Goal: Information Seeking & Learning: Learn about a topic

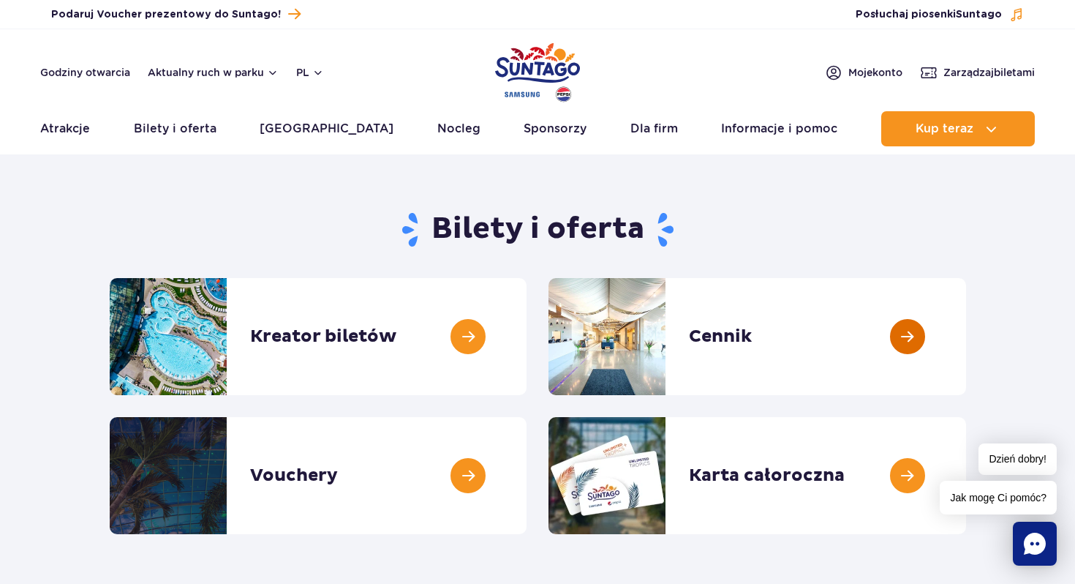
click at [966, 345] on link at bounding box center [966, 336] width 0 height 117
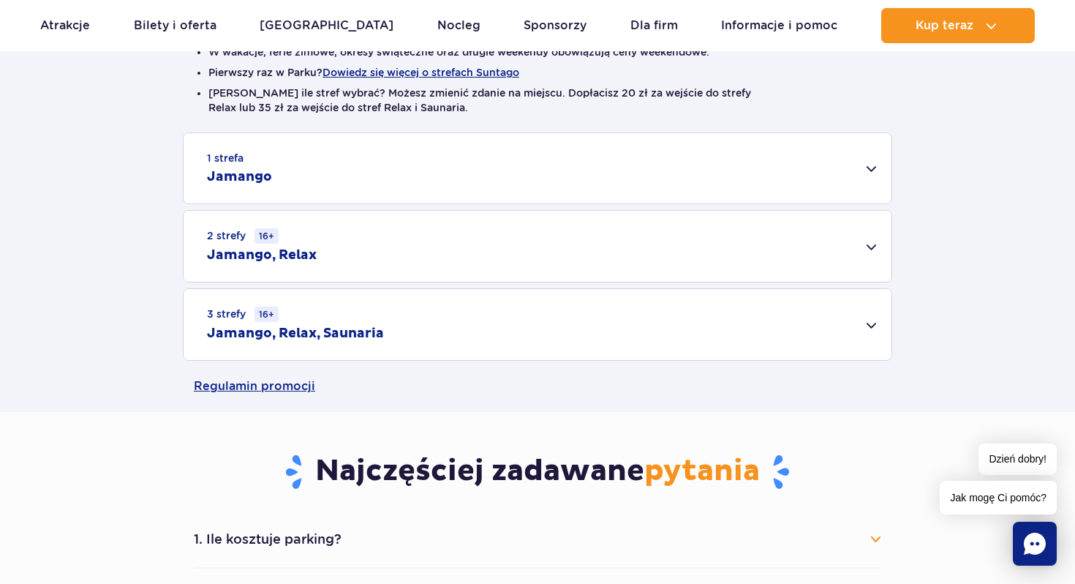
scroll to position [403, 0]
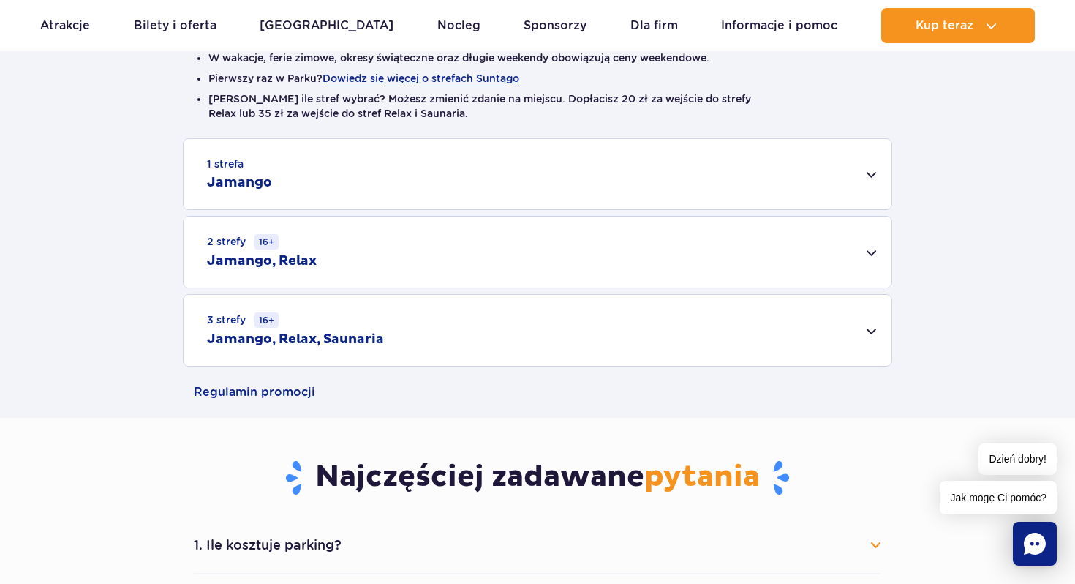
click at [870, 259] on div "2 strefy 16+ Jamango, Relax" at bounding box center [538, 251] width 708 height 71
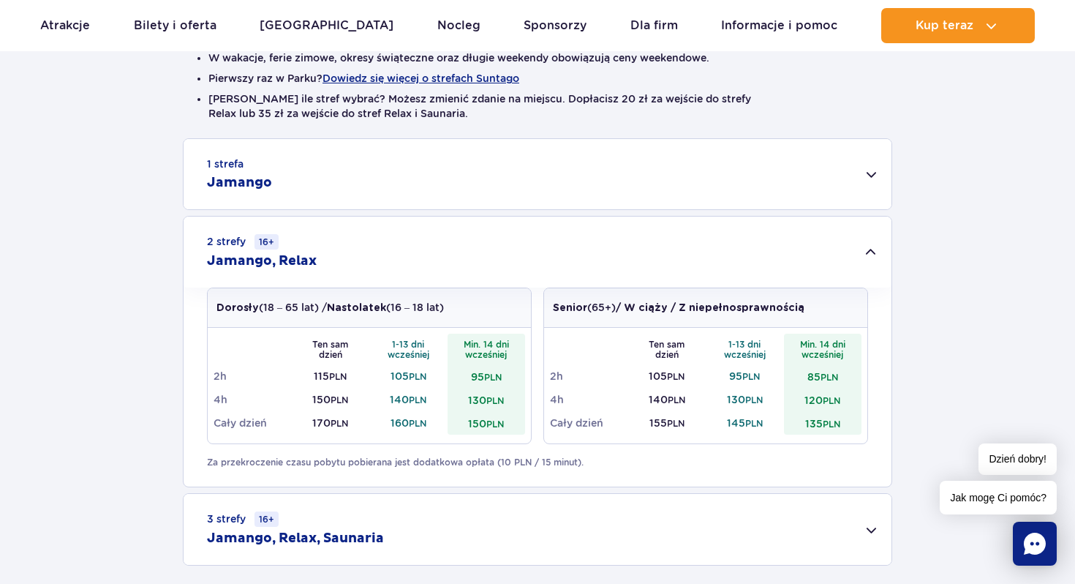
click at [862, 159] on div "1 strefa Jamango" at bounding box center [538, 174] width 708 height 70
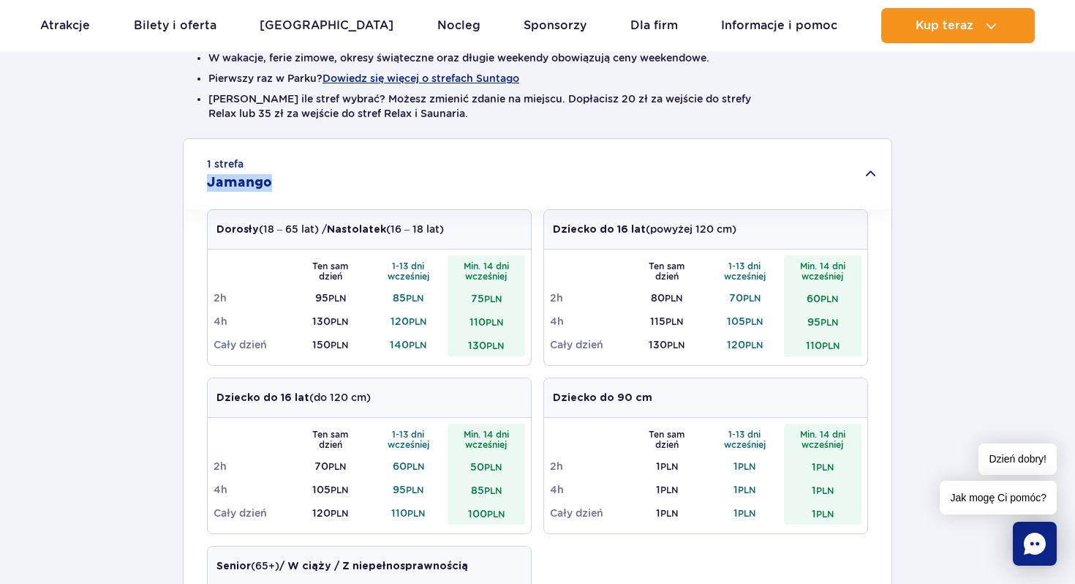
click at [862, 159] on div "1 strefa Jamango" at bounding box center [538, 174] width 708 height 70
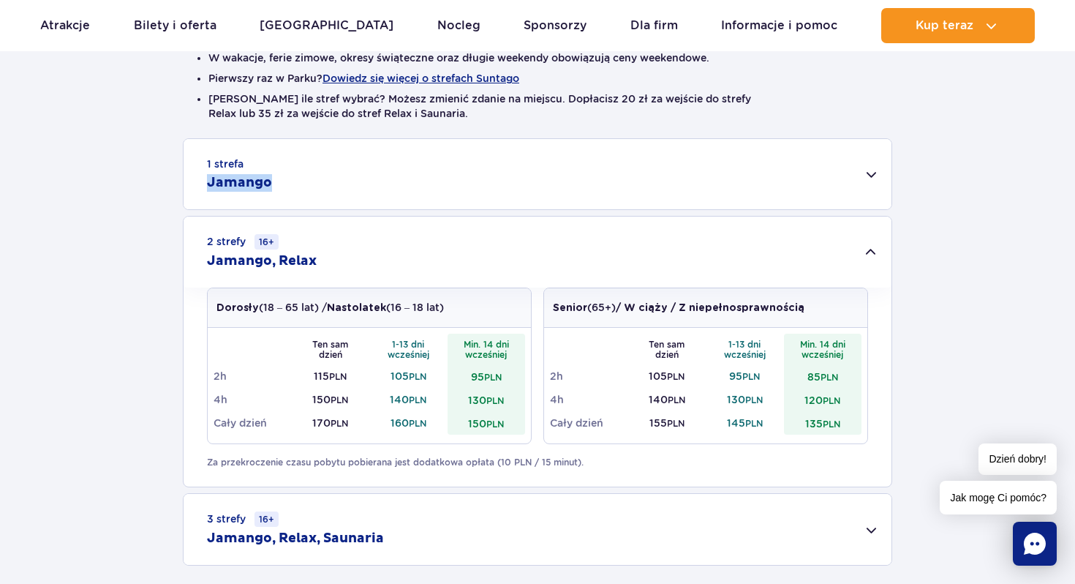
click at [862, 159] on div "1 strefa Jamango" at bounding box center [538, 174] width 708 height 70
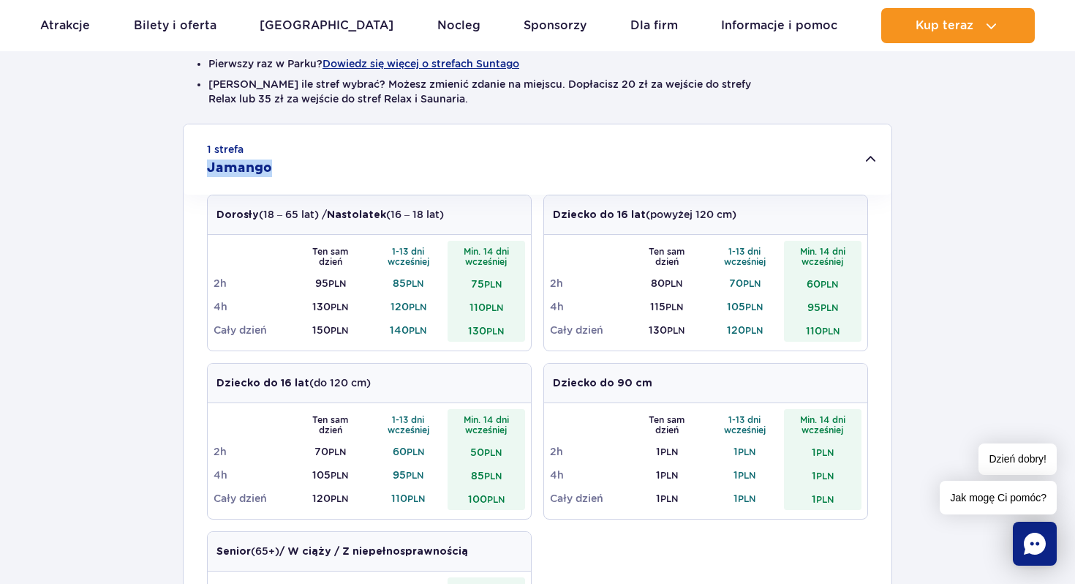
scroll to position [419, 0]
click at [871, 152] on div "1 strefa Jamango" at bounding box center [538, 158] width 708 height 70
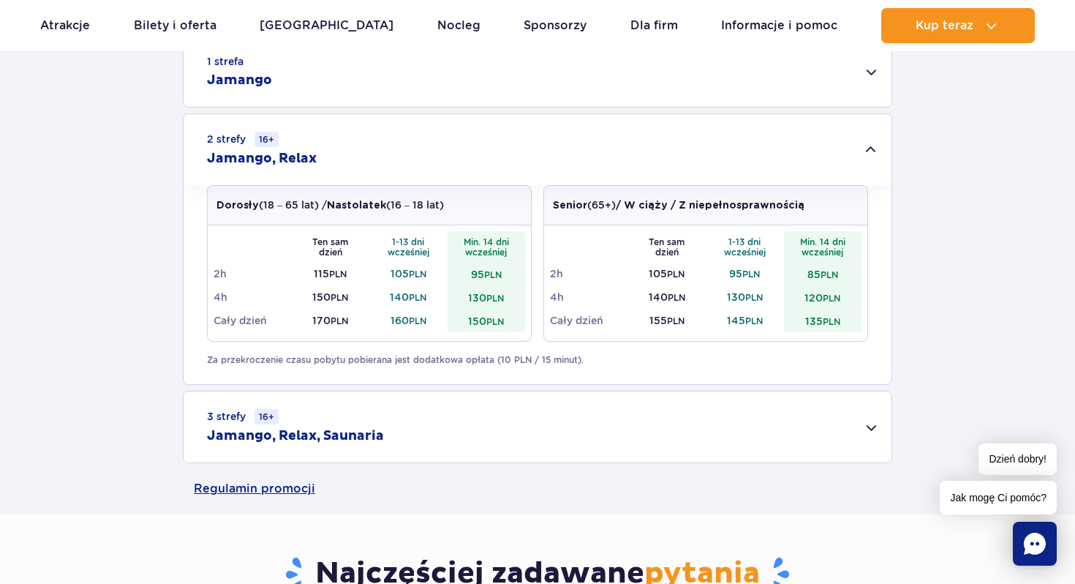
scroll to position [481, 0]
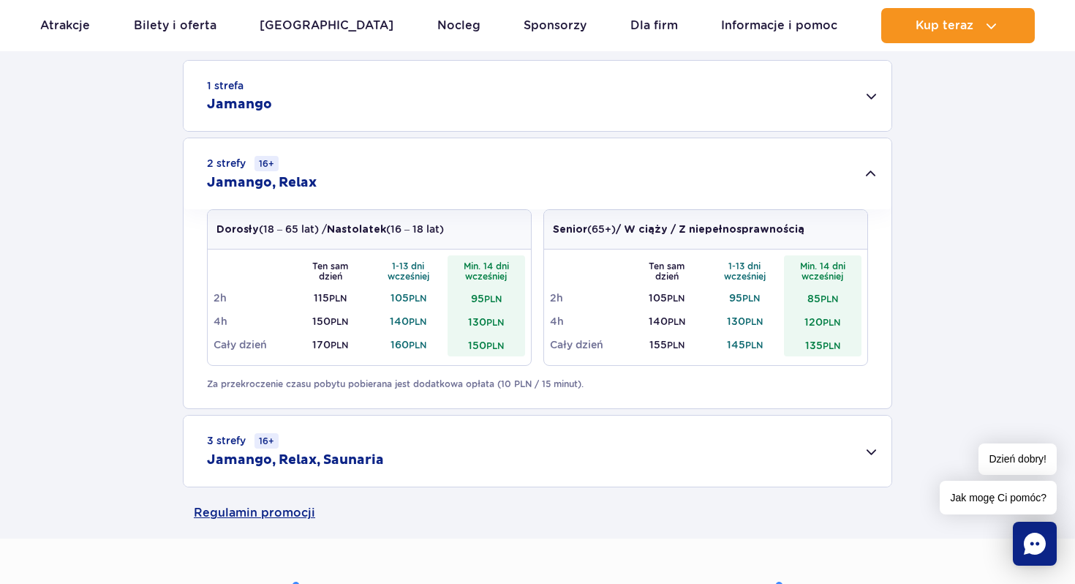
click at [879, 102] on div "1 strefa Jamango" at bounding box center [538, 96] width 708 height 70
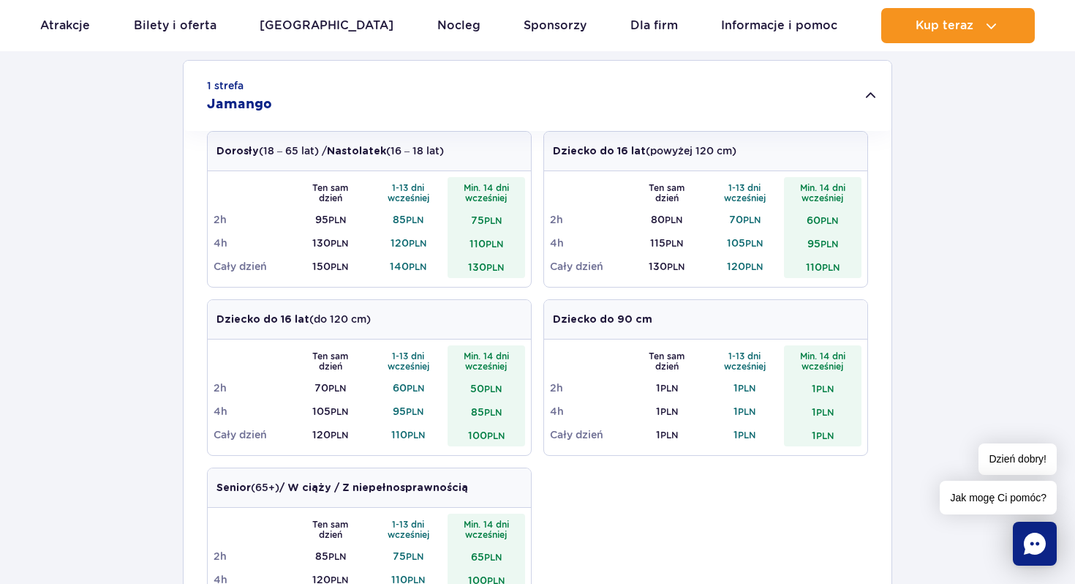
click at [879, 102] on div "1 strefa Jamango" at bounding box center [538, 96] width 708 height 70
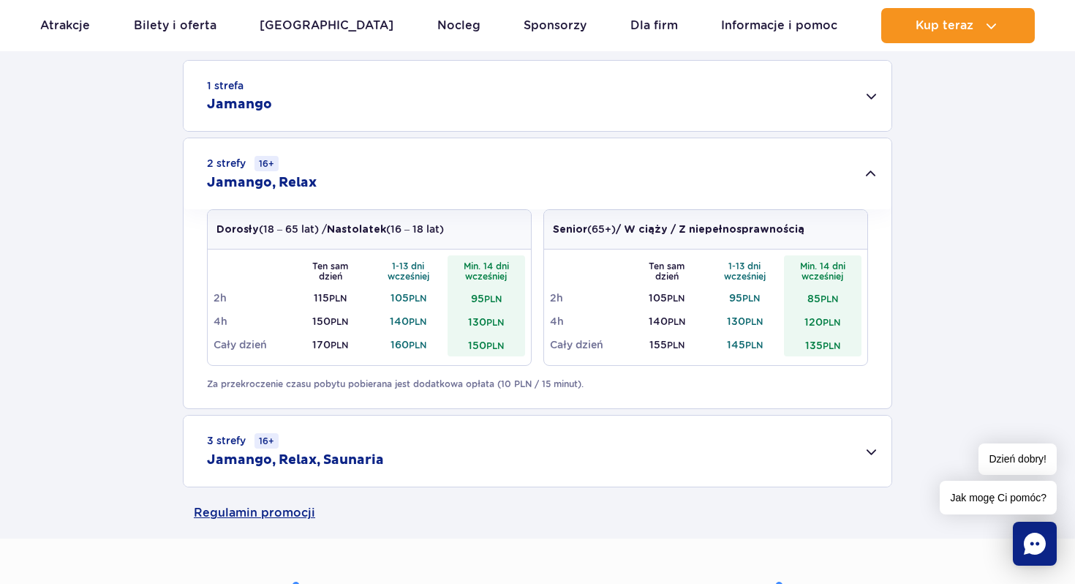
click at [873, 448] on div "3 strefy 16+ Jamango, Relax, Saunaria" at bounding box center [538, 450] width 708 height 71
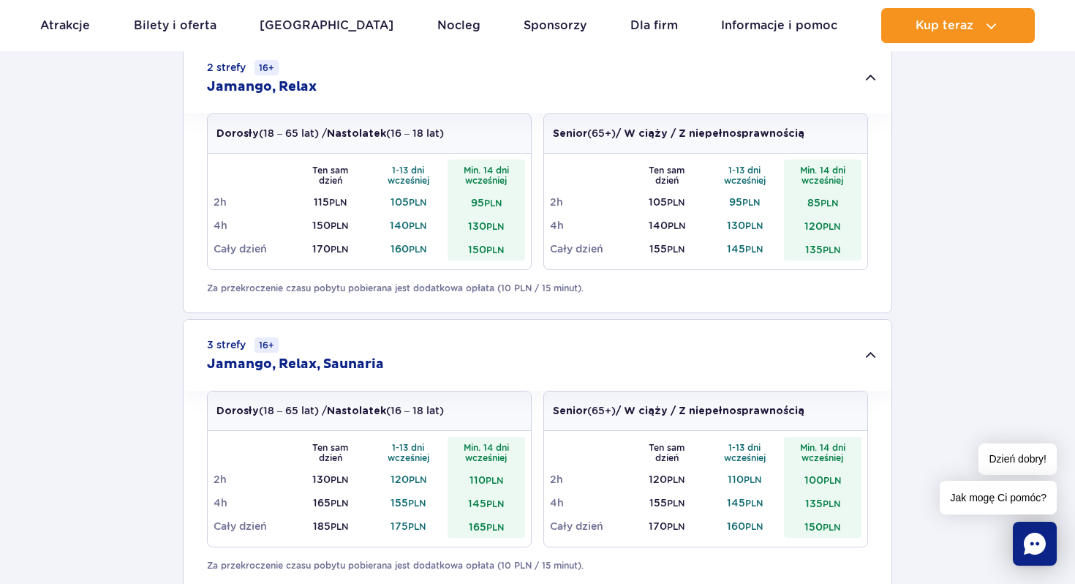
scroll to position [539, 0]
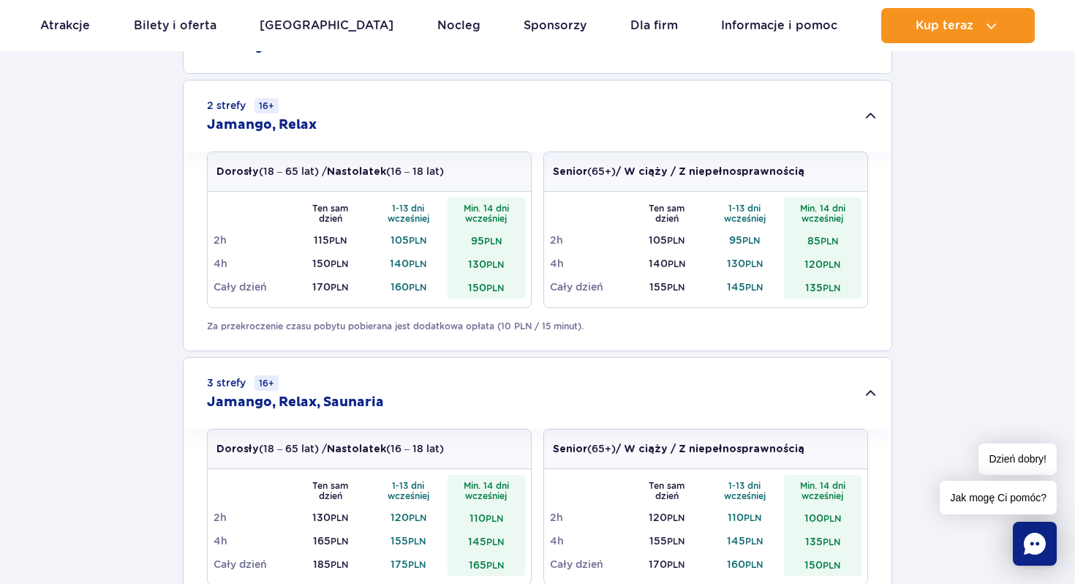
click at [270, 129] on h2 "Jamango, Relax" at bounding box center [262, 125] width 110 height 18
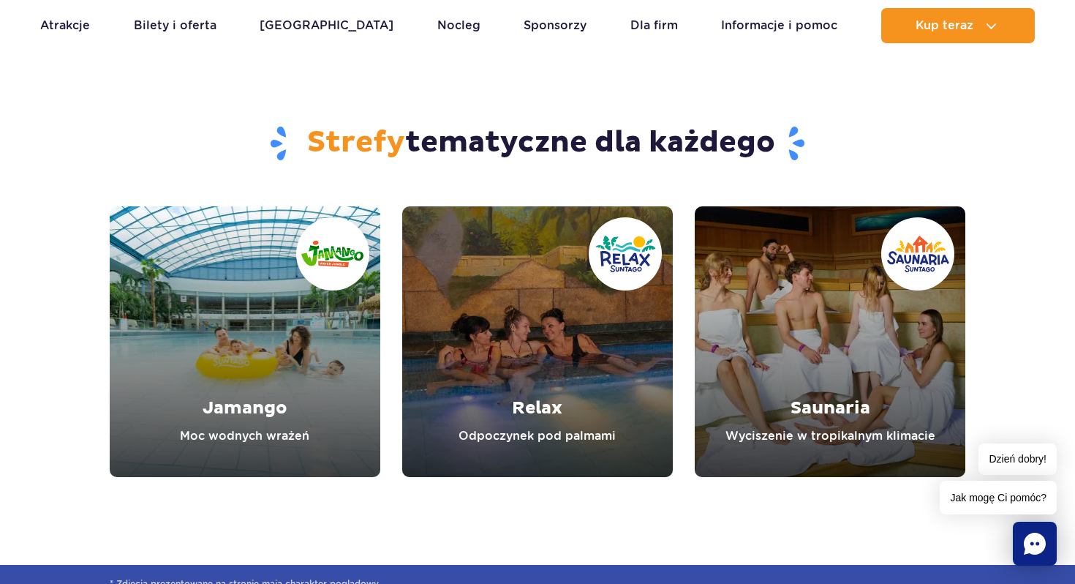
scroll to position [1755, 0]
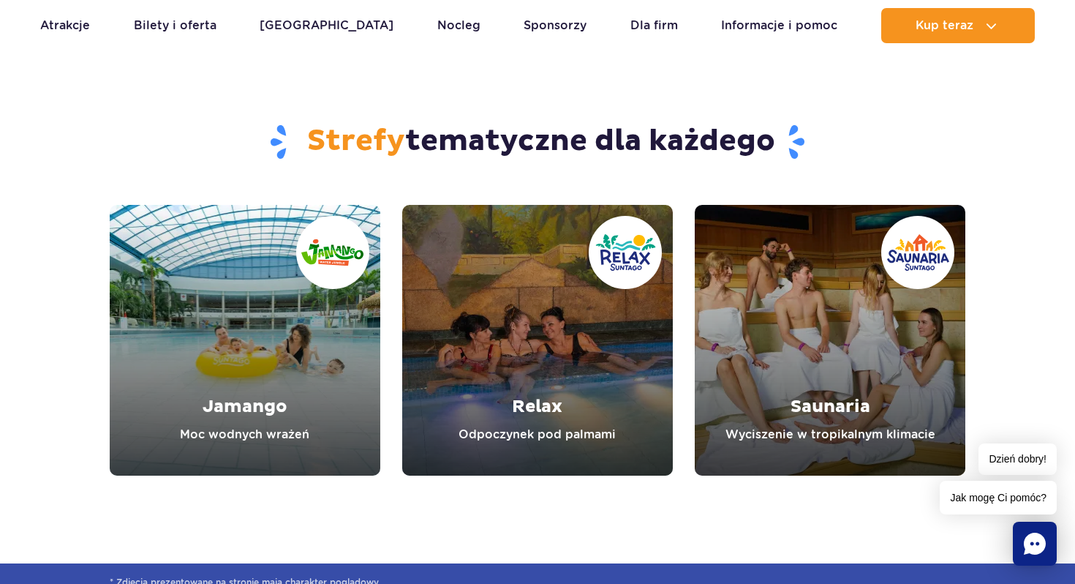
click at [319, 371] on link "Jamango" at bounding box center [245, 340] width 271 height 271
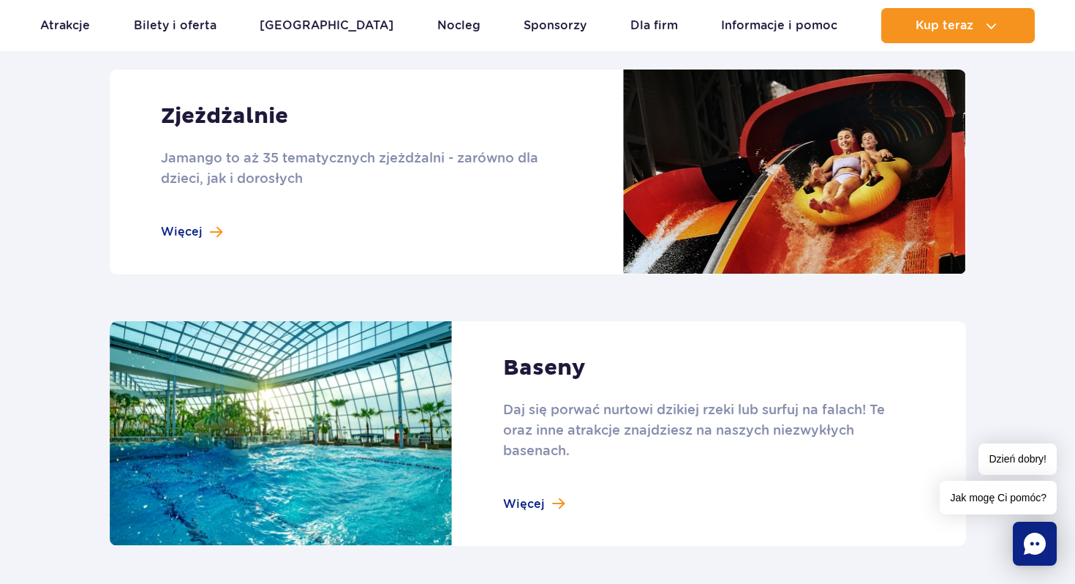
scroll to position [1225, 0]
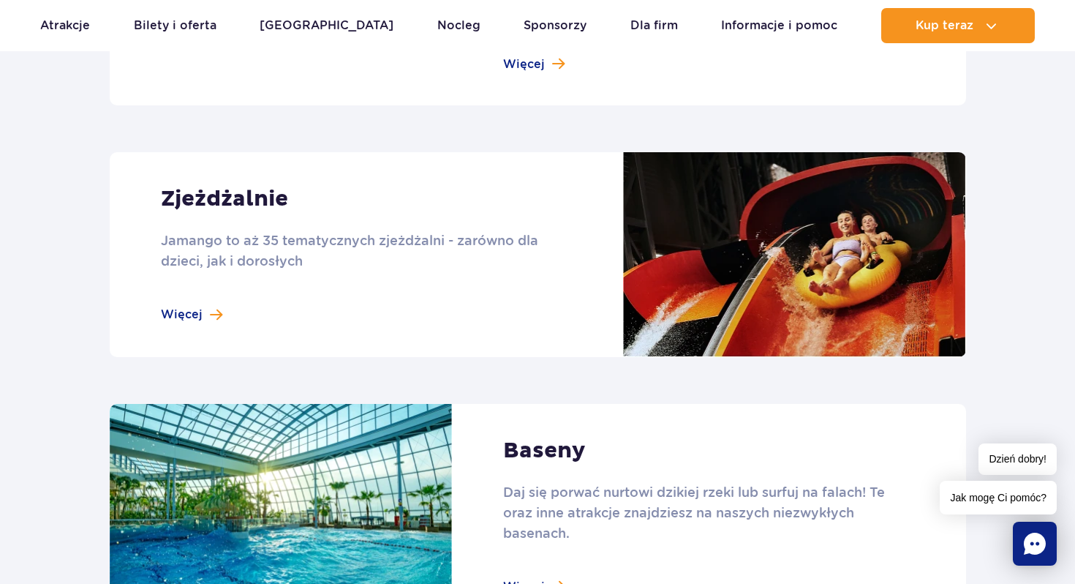
click at [204, 317] on link at bounding box center [538, 254] width 856 height 205
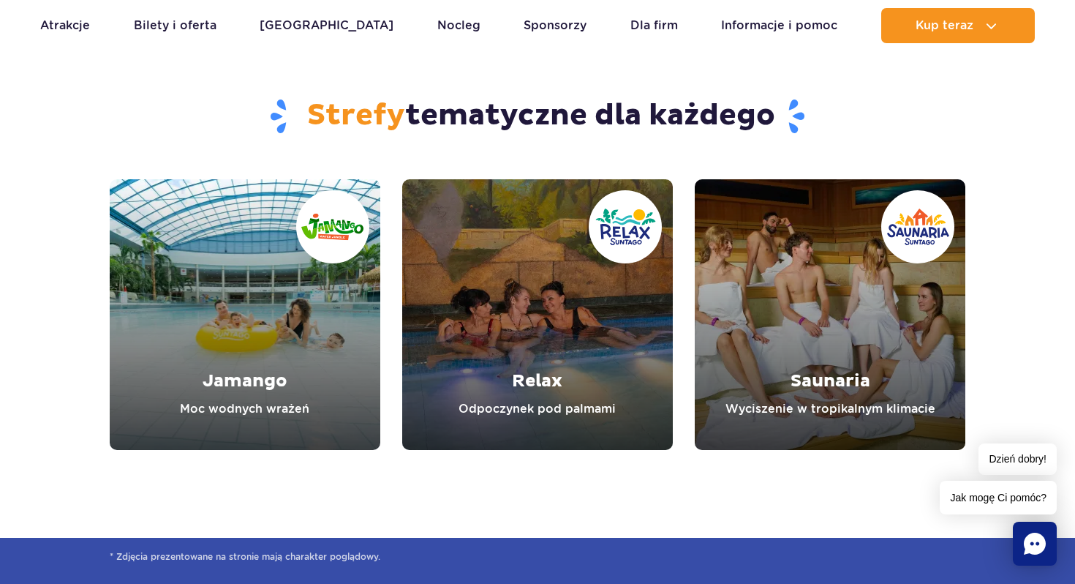
scroll to position [5069, 0]
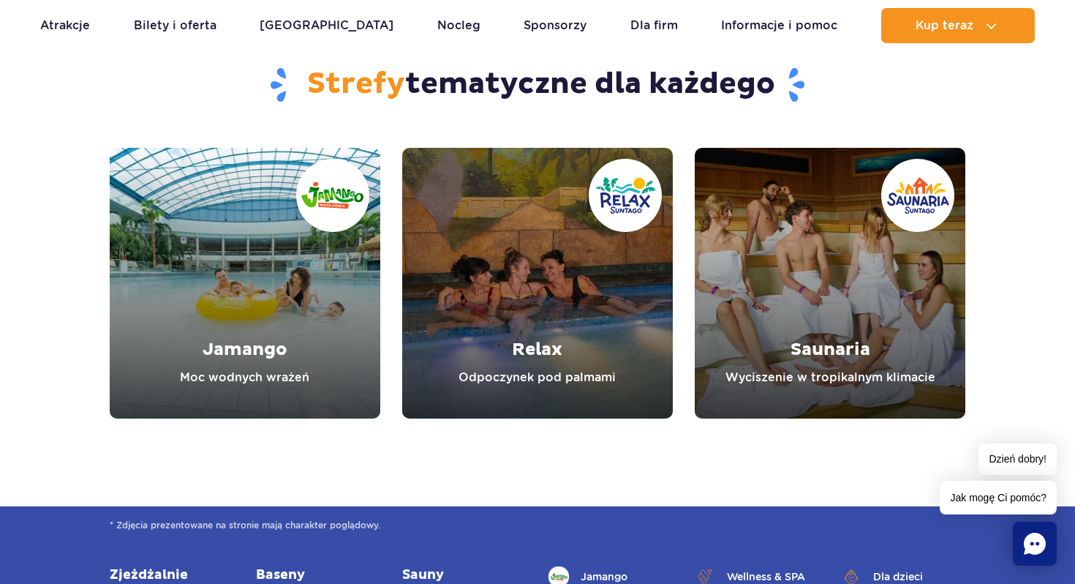
click at [522, 382] on link "Relax" at bounding box center [537, 283] width 271 height 271
click at [279, 255] on link "Jamango" at bounding box center [245, 283] width 271 height 271
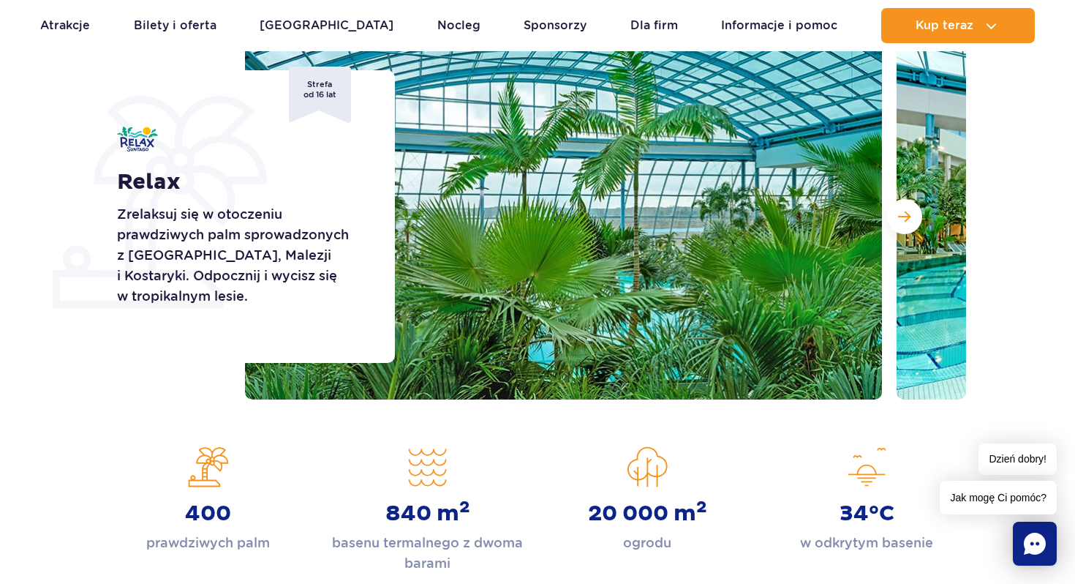
scroll to position [79, 0]
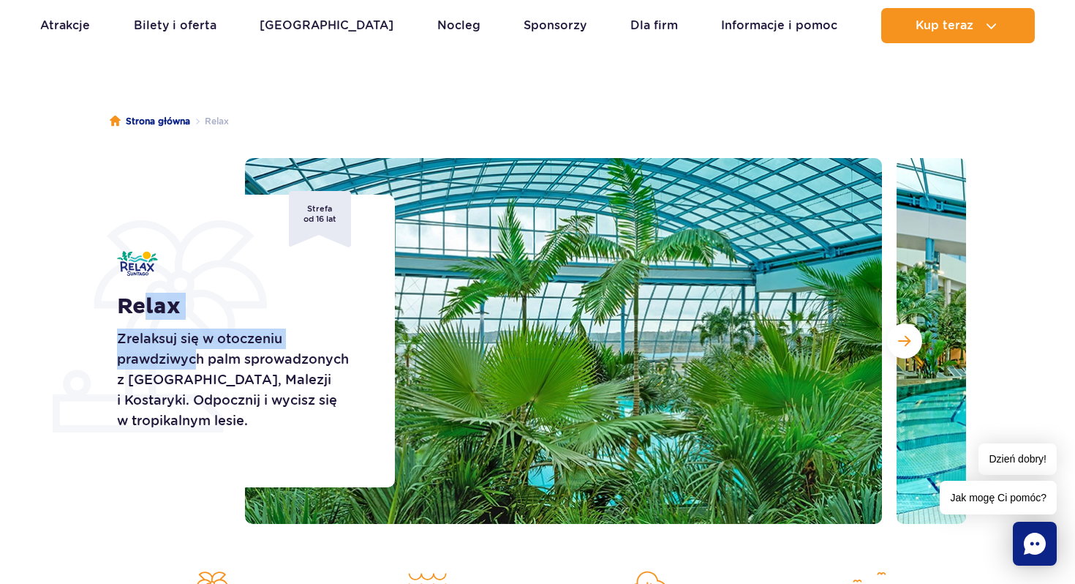
drag, startPoint x: 143, startPoint y: 303, endPoint x: 195, endPoint y: 358, distance: 75.5
click at [195, 358] on div "Relax Zrelaksuj się w otoczeniu prawdziwych palm sprowadzonych z [GEOGRAPHIC_DA…" at bounding box center [247, 341] width 296 height 293
click at [195, 358] on p "Zrelaksuj się w otoczeniu prawdziwych palm sprowadzonych z Florydy, Malezji i K…" at bounding box center [239, 379] width 245 height 102
drag, startPoint x: 132, startPoint y: 332, endPoint x: 179, endPoint y: 369, distance: 59.4
click at [179, 369] on p "Zrelaksuj się w otoczeniu prawdziwych palm sprowadzonych z Florydy, Malezji i K…" at bounding box center [239, 379] width 245 height 102
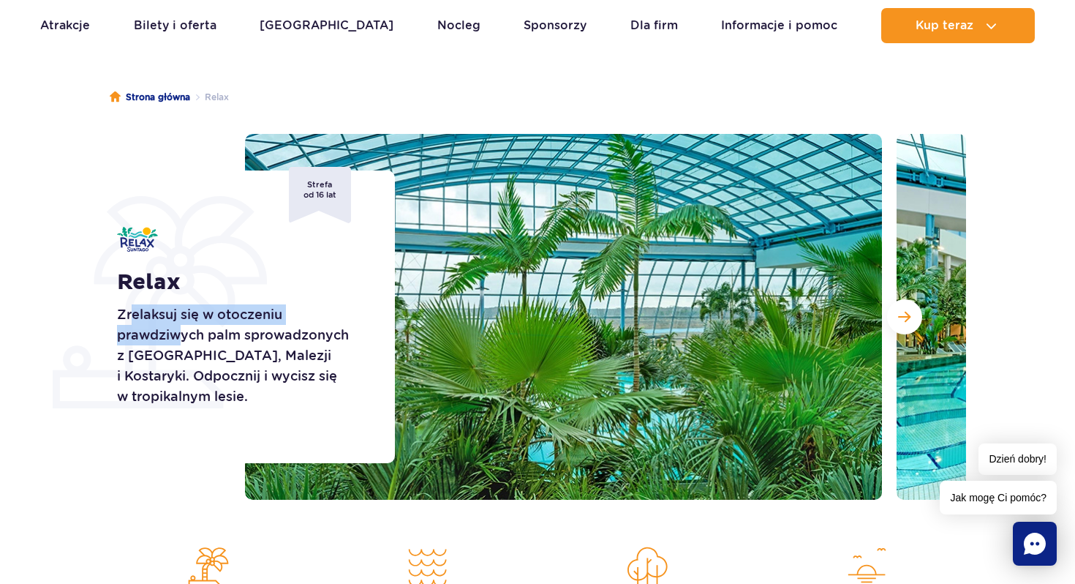
scroll to position [106, 0]
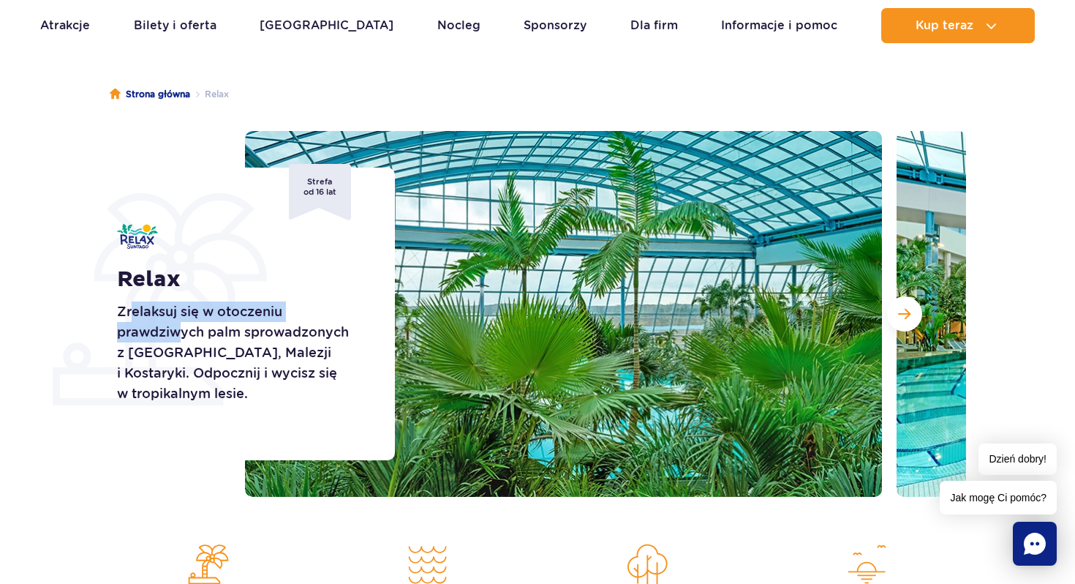
click at [163, 334] on p "Zrelaksuj się w otoczeniu prawdziwych palm sprowadzonych z Florydy, Malezji i K…" at bounding box center [239, 352] width 245 height 102
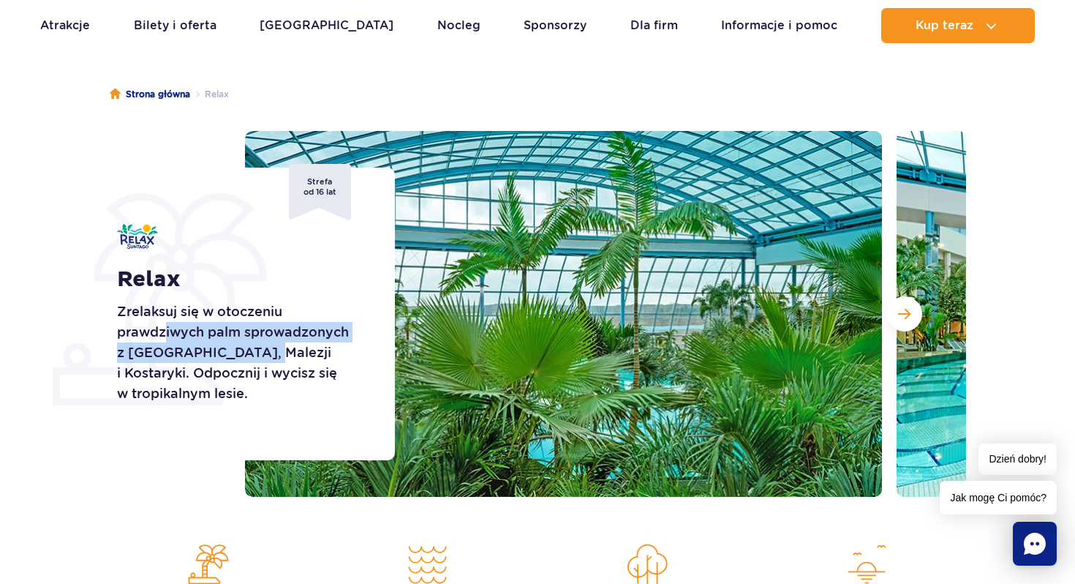
drag, startPoint x: 163, startPoint y: 334, endPoint x: 243, endPoint y: 354, distance: 82.1
click at [243, 354] on p "Zrelaksuj się w otoczeniu prawdziwych palm sprowadzonych z Florydy, Malezji i K…" at bounding box center [239, 352] width 245 height 102
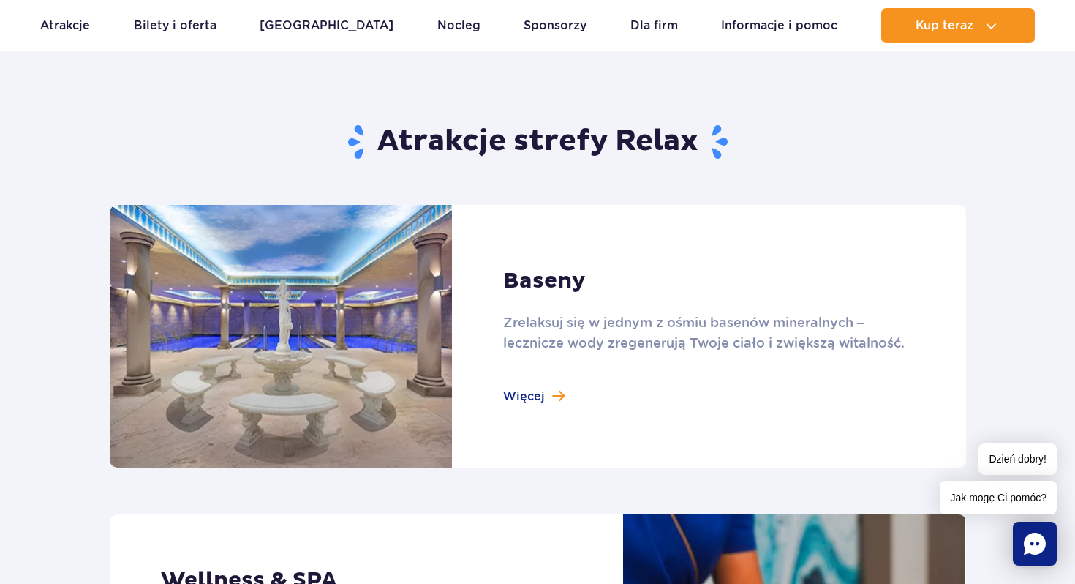
scroll to position [826, 0]
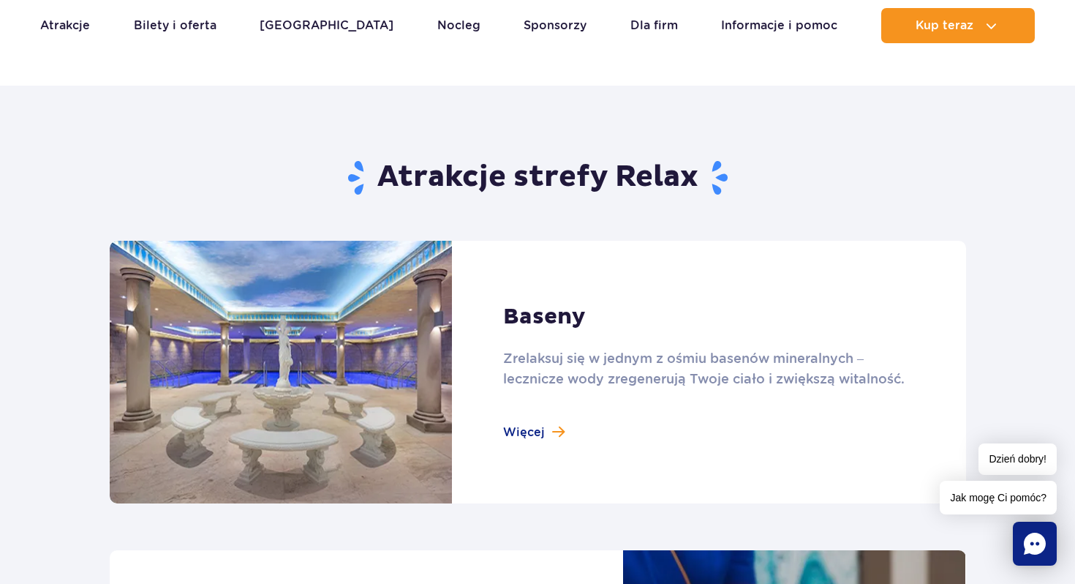
click at [562, 432] on link at bounding box center [538, 372] width 856 height 263
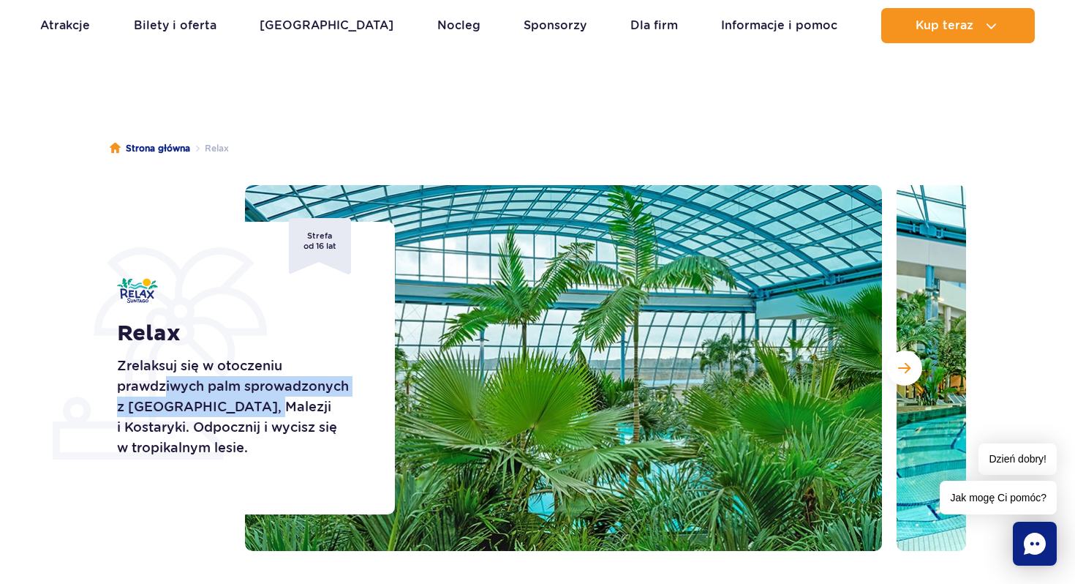
scroll to position [0, 0]
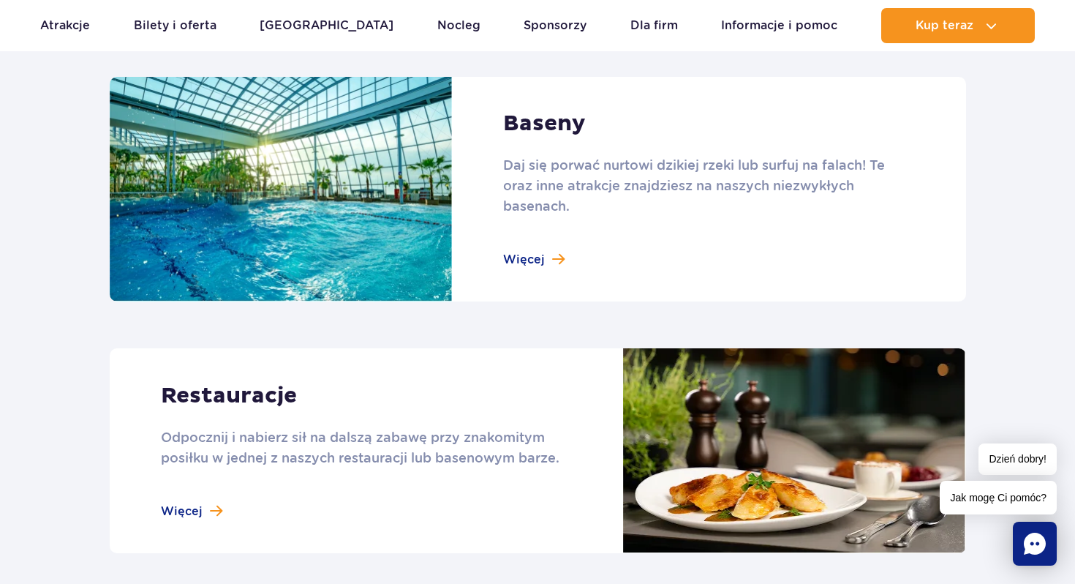
scroll to position [1553, 0]
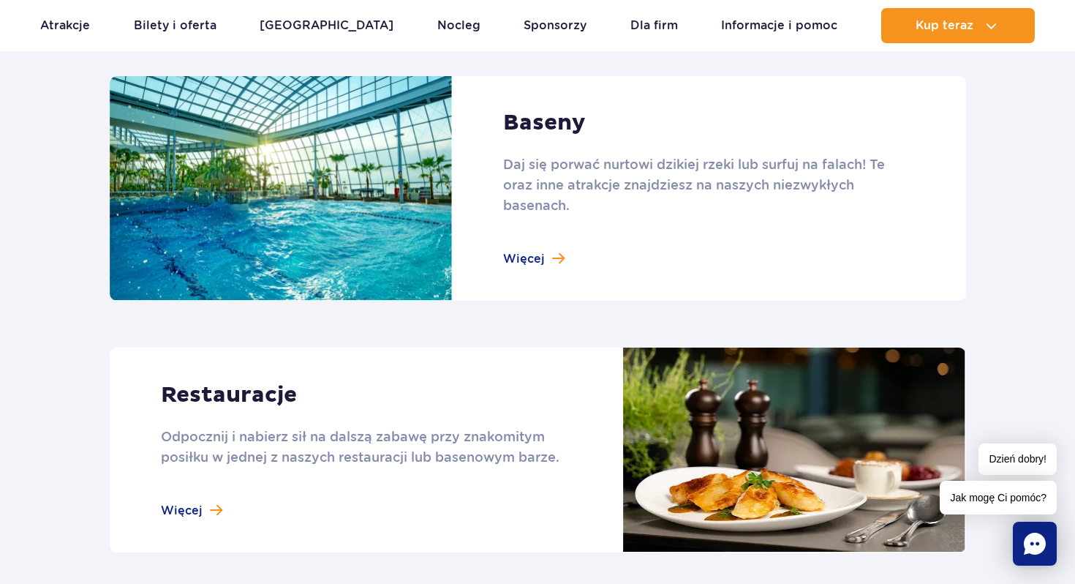
click at [535, 235] on link at bounding box center [538, 188] width 856 height 225
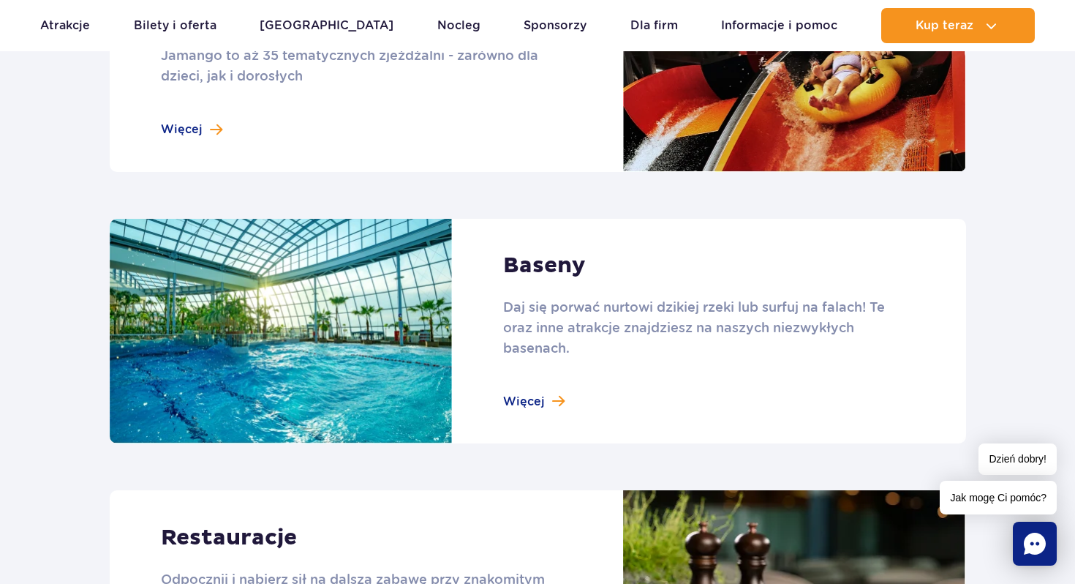
scroll to position [1456, 0]
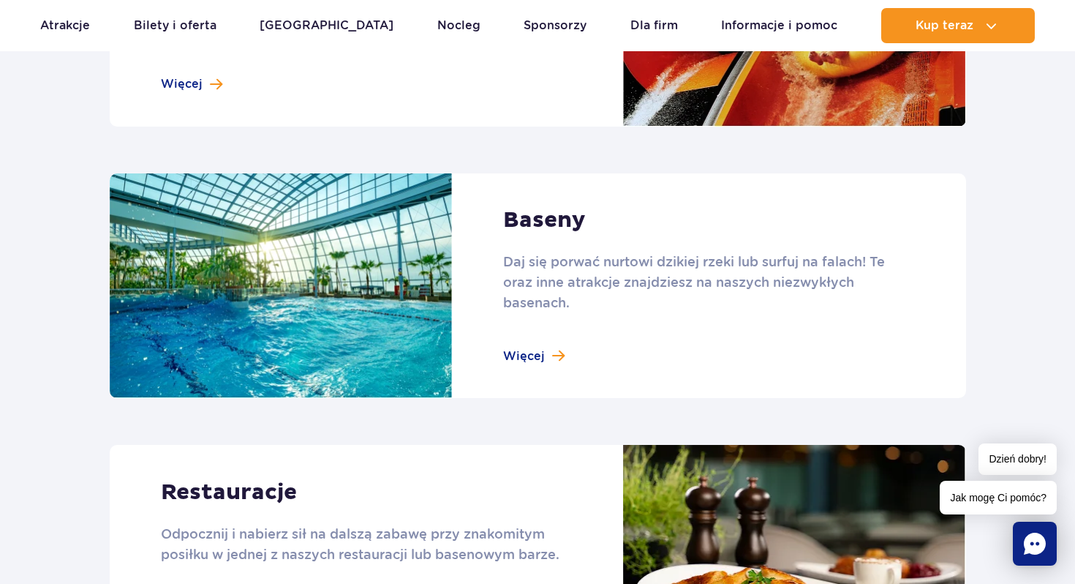
click at [524, 341] on link at bounding box center [538, 285] width 856 height 225
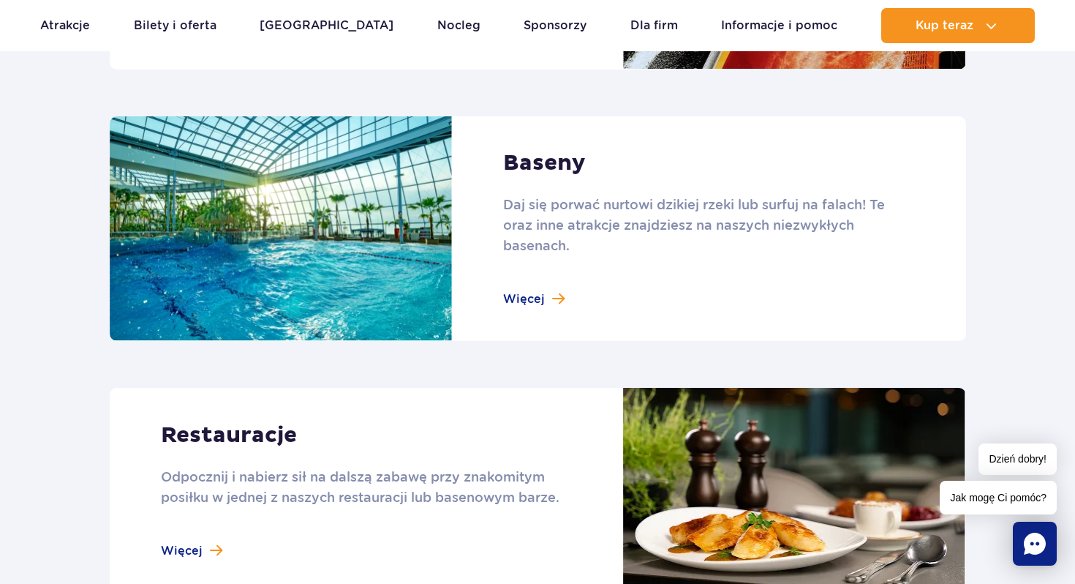
scroll to position [1508, 0]
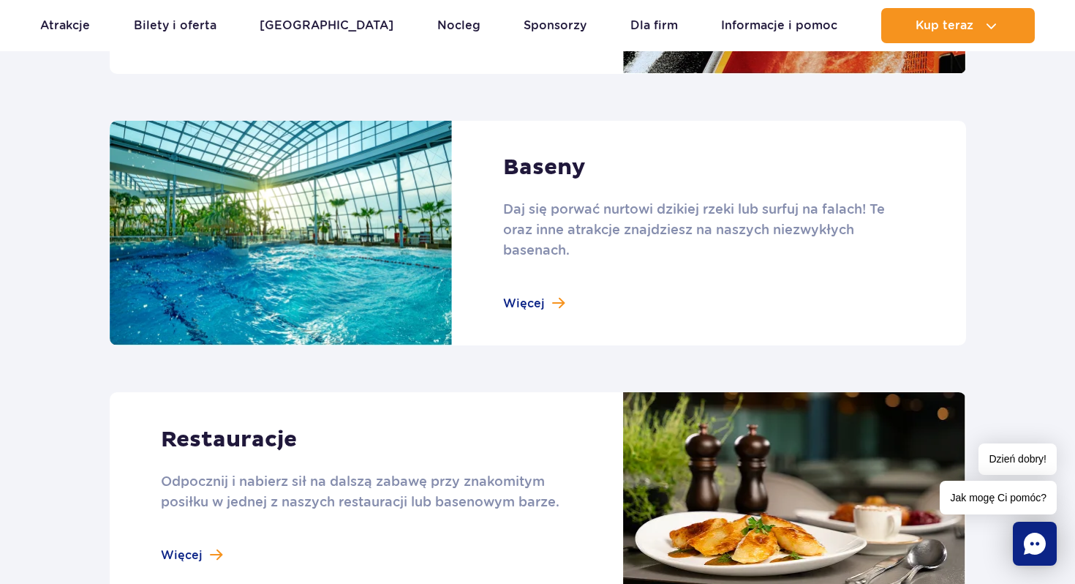
click at [509, 306] on link at bounding box center [538, 233] width 856 height 225
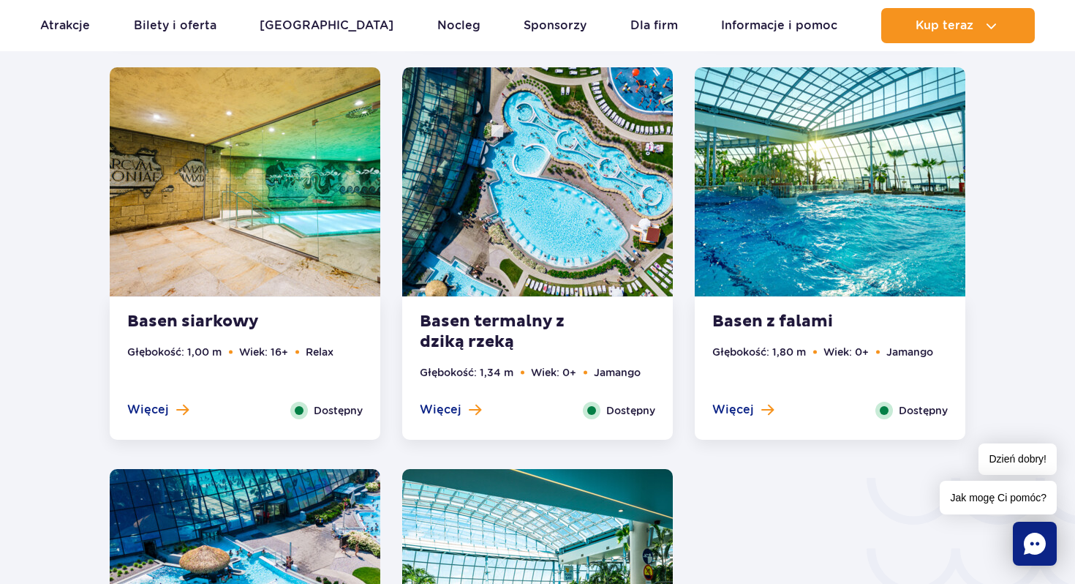
scroll to position [2026, 0]
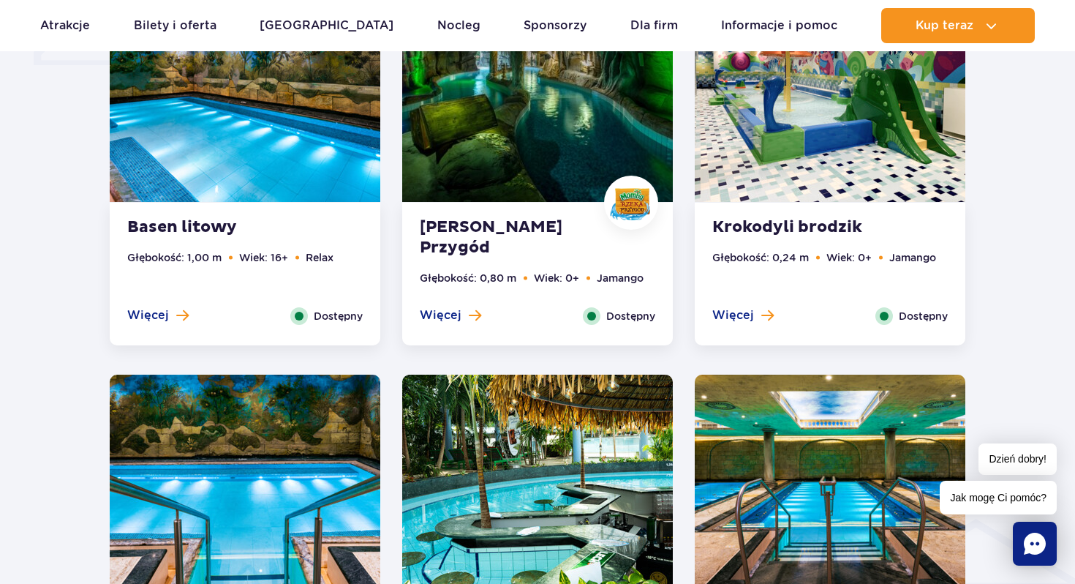
click at [454, 266] on div "Mamba Rzeka Przygód Głębokość: 0,80 m Wiek: 0+ Jamango Więcej Zamknij Dostępny" at bounding box center [537, 274] width 271 height 143
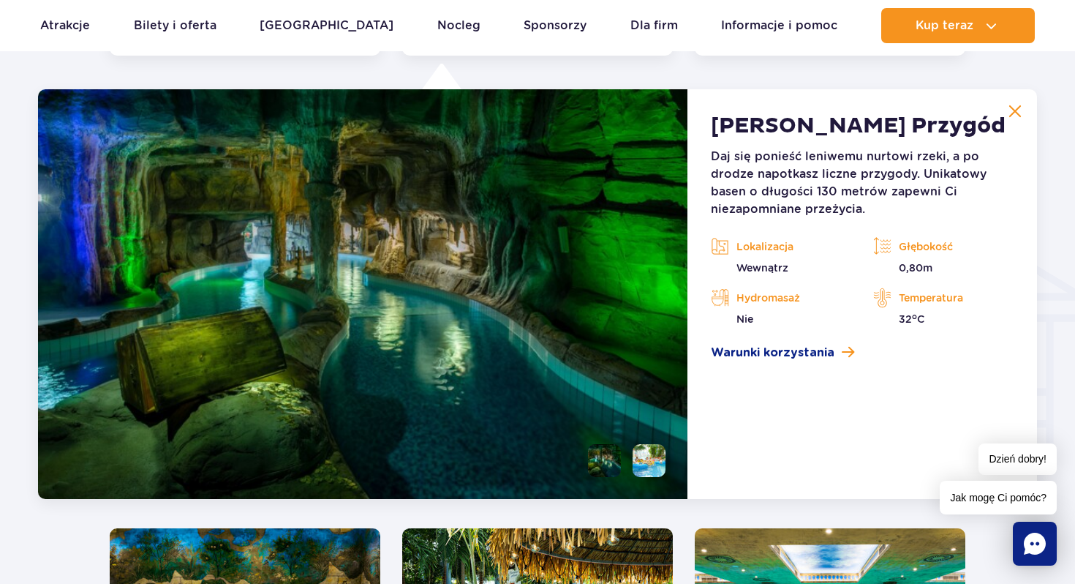
scroll to position [1627, 0]
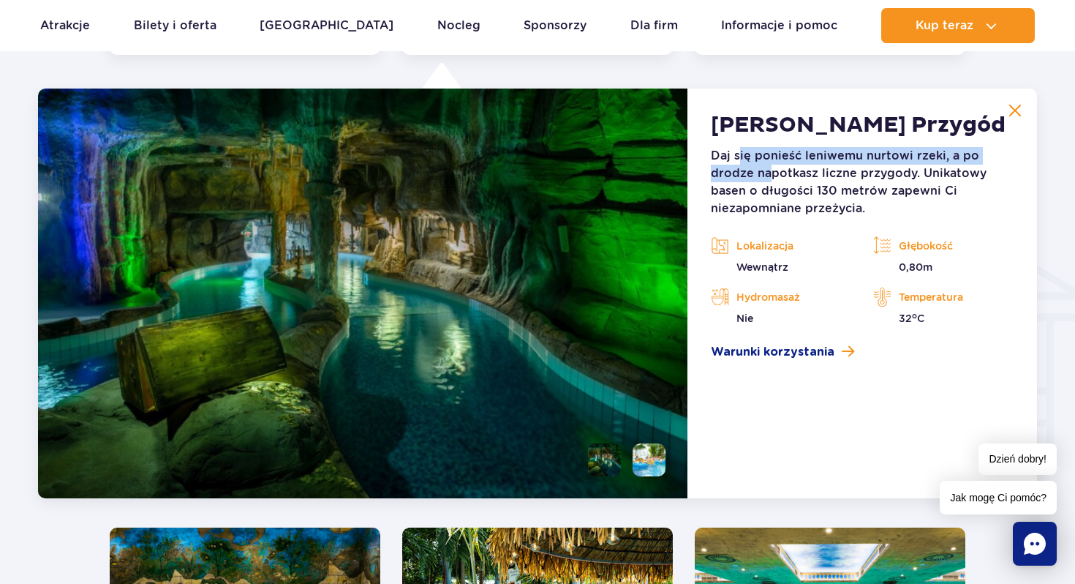
drag, startPoint x: 739, startPoint y: 157, endPoint x: 771, endPoint y: 173, distance: 35.3
click at [771, 173] on p "Daj się ponieść leniwemu nurtowi rzeki, a po drodze napotkasz liczne przygody. …" at bounding box center [862, 182] width 303 height 70
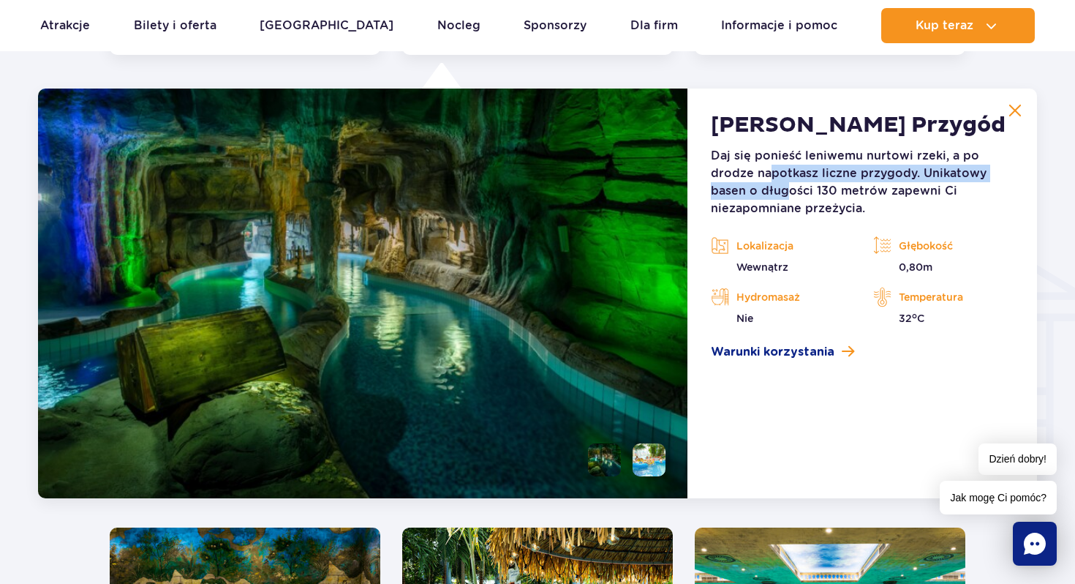
drag, startPoint x: 771, startPoint y: 173, endPoint x: 791, endPoint y: 189, distance: 25.5
click at [791, 189] on p "Daj się ponieść leniwemu nurtowi rzeki, a po drodze napotkasz liczne przygody. …" at bounding box center [862, 182] width 303 height 70
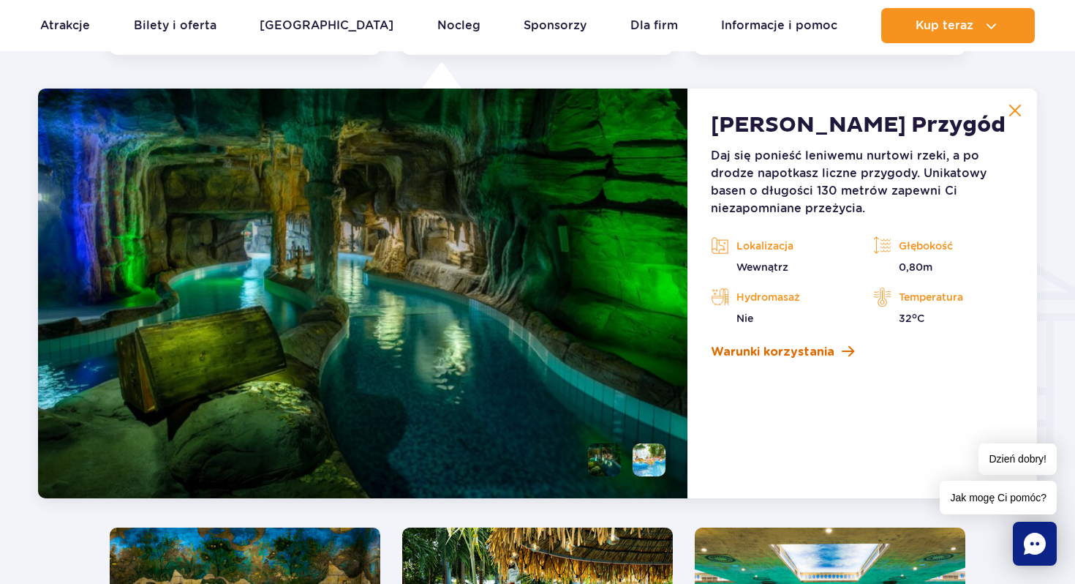
click at [764, 349] on span "Warunki korzystania" at bounding box center [773, 352] width 124 height 18
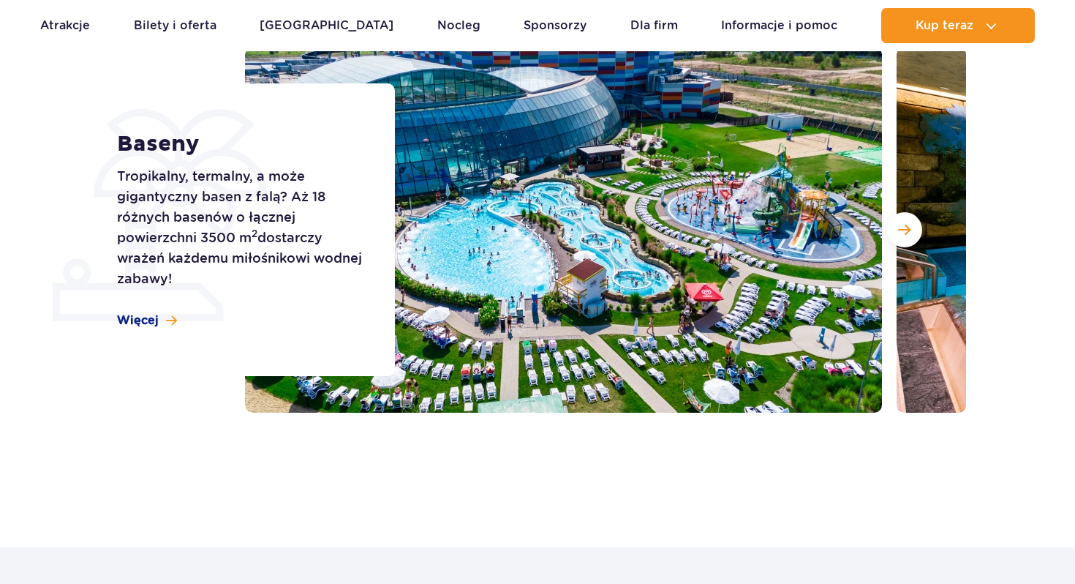
scroll to position [195, 0]
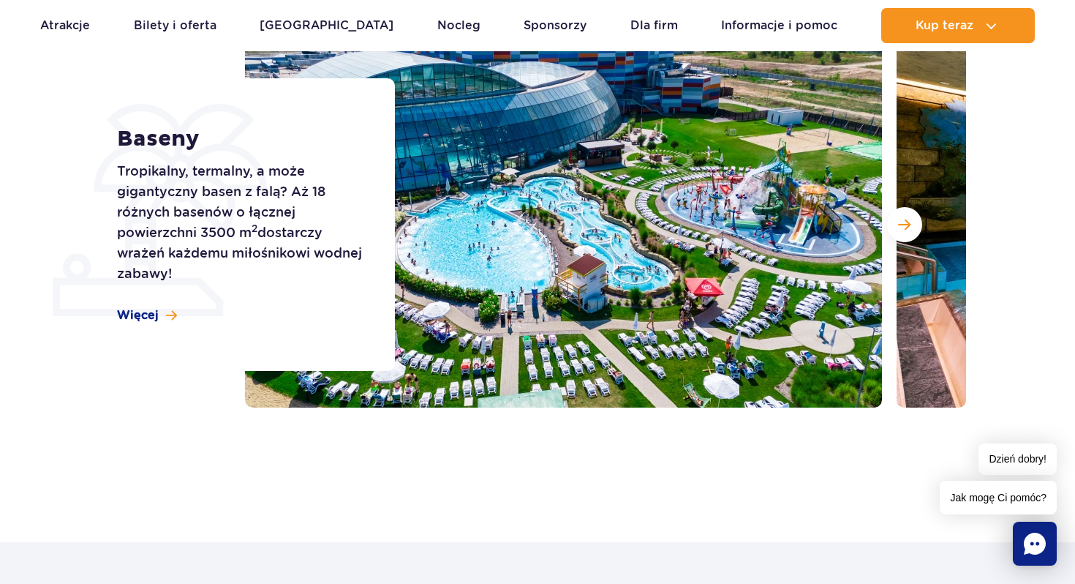
click at [150, 336] on div "Baseny Tropikalny, termalny, a może gigantyczny basen z falą? Aż 18 różnych bas…" at bounding box center [247, 224] width 296 height 293
click at [143, 318] on span "Więcej" at bounding box center [138, 315] width 42 height 16
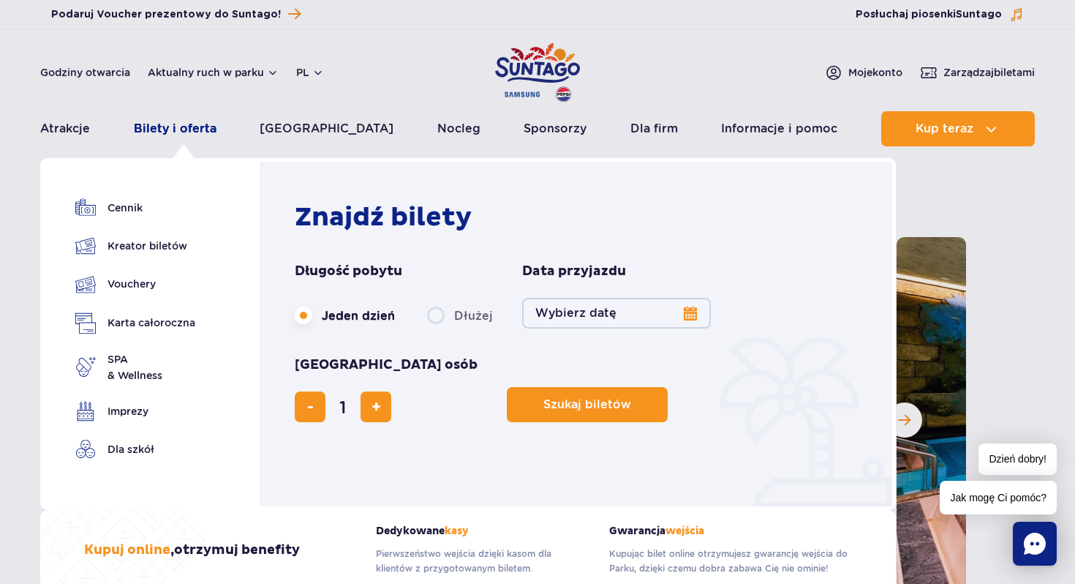
click at [187, 121] on link "Bilety i oferta" at bounding box center [175, 128] width 83 height 35
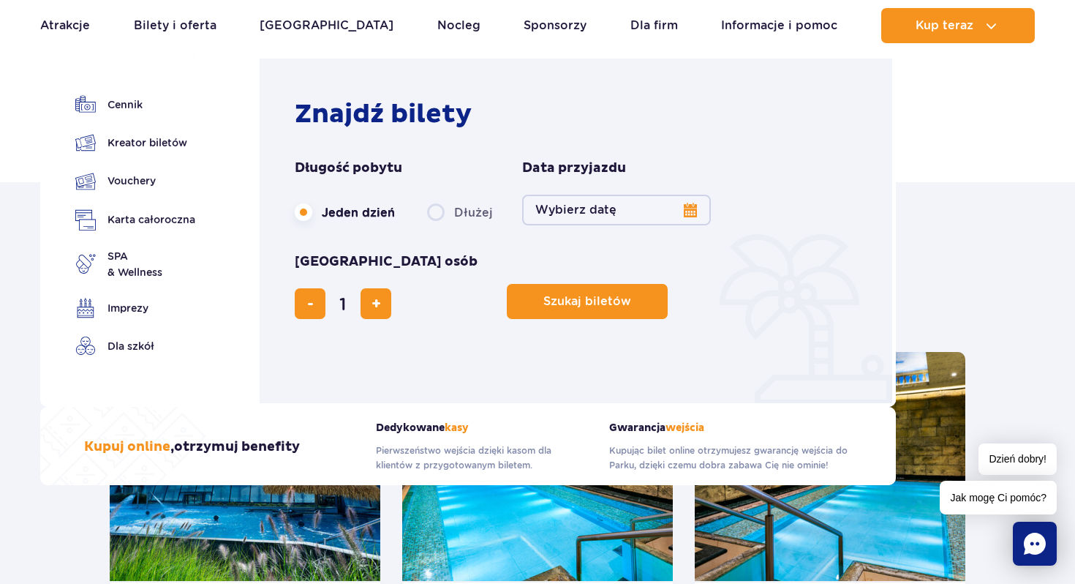
scroll to position [851, 0]
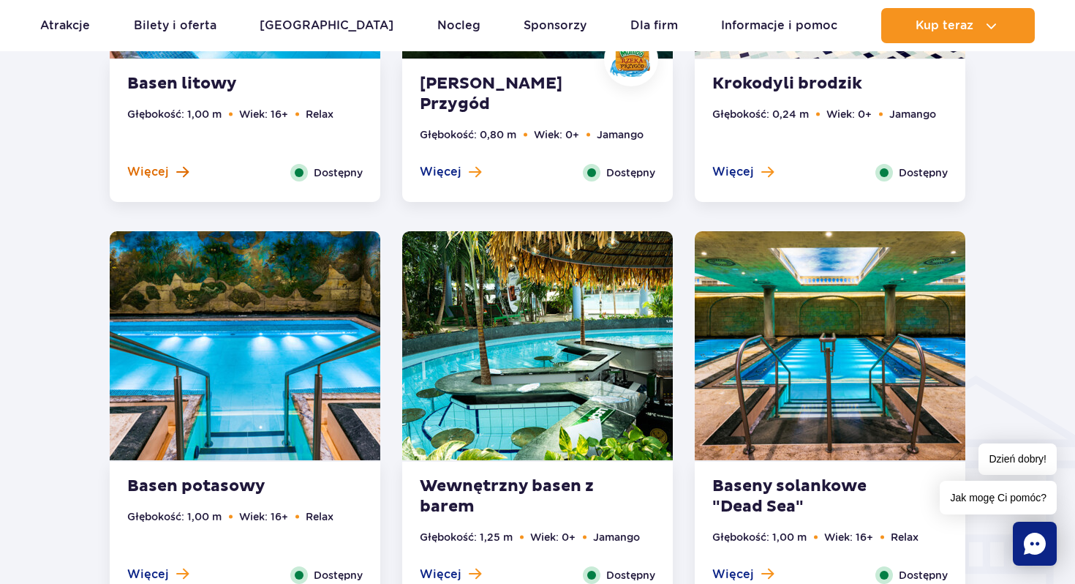
click at [162, 173] on span "Więcej" at bounding box center [148, 172] width 42 height 16
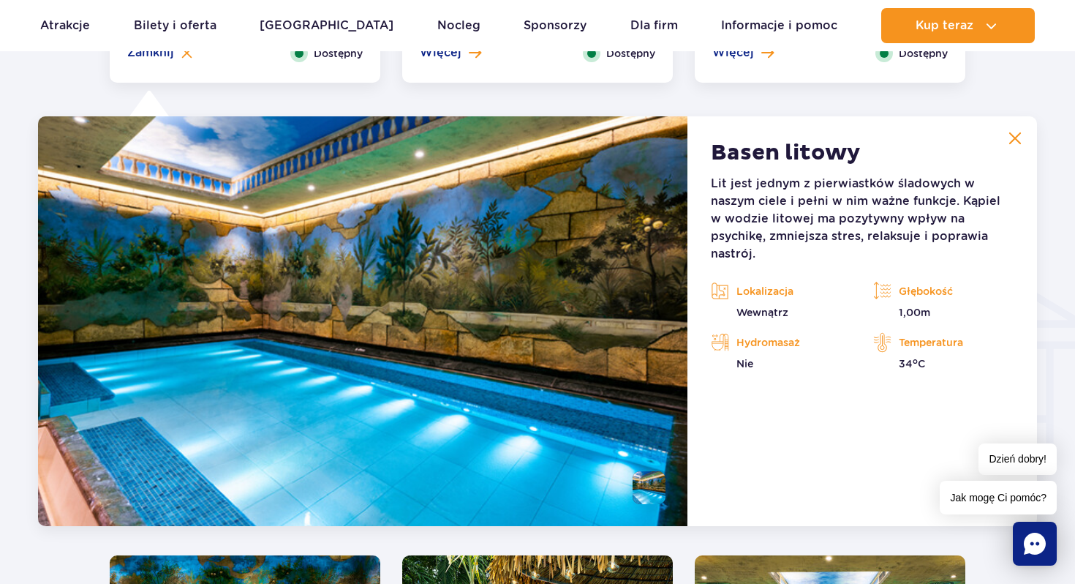
scroll to position [1627, 0]
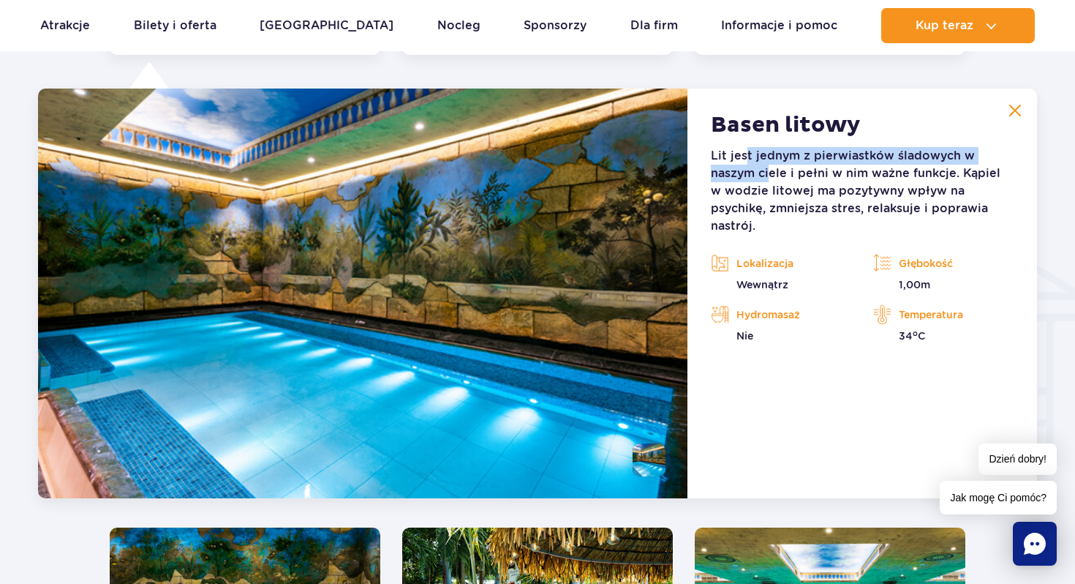
drag, startPoint x: 744, startPoint y: 152, endPoint x: 772, endPoint y: 176, distance: 36.8
click at [772, 176] on p "Lit jest jednym z pierwiastków śladowych w naszym ciele i pełni w nim ważne fun…" at bounding box center [862, 191] width 303 height 88
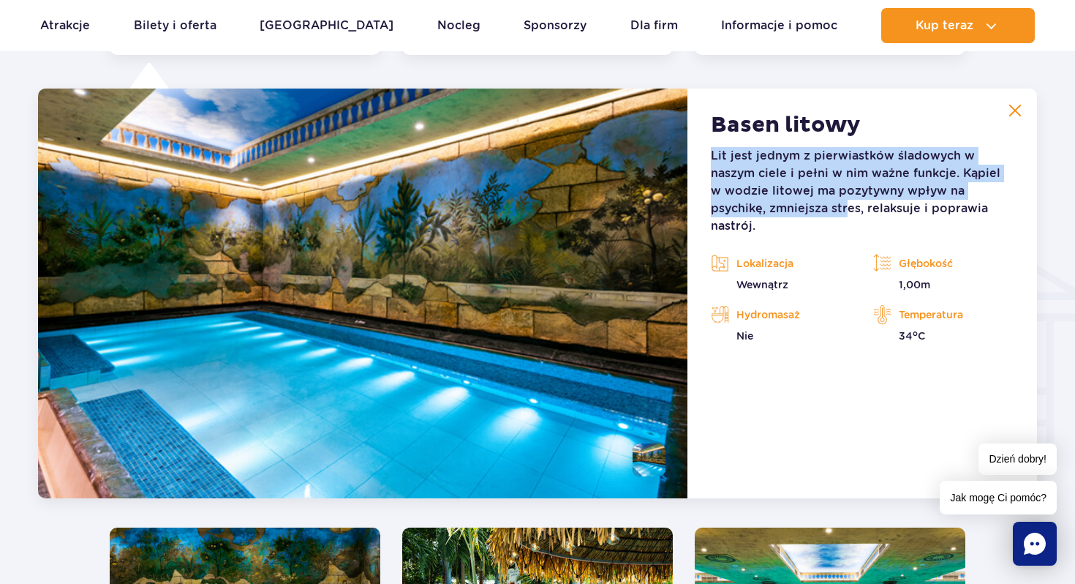
drag, startPoint x: 730, startPoint y: 146, endPoint x: 789, endPoint y: 205, distance: 83.8
click at [789, 205] on article "Basen litowy Lit jest jednym z pierwiastków śladowych w naszym ciele i pełni w …" at bounding box center [863, 294] width 350 height 410
click at [789, 205] on p "Lit jest jednym z pierwiastków śladowych w naszym ciele i pełni w nim ważne fun…" at bounding box center [862, 191] width 303 height 88
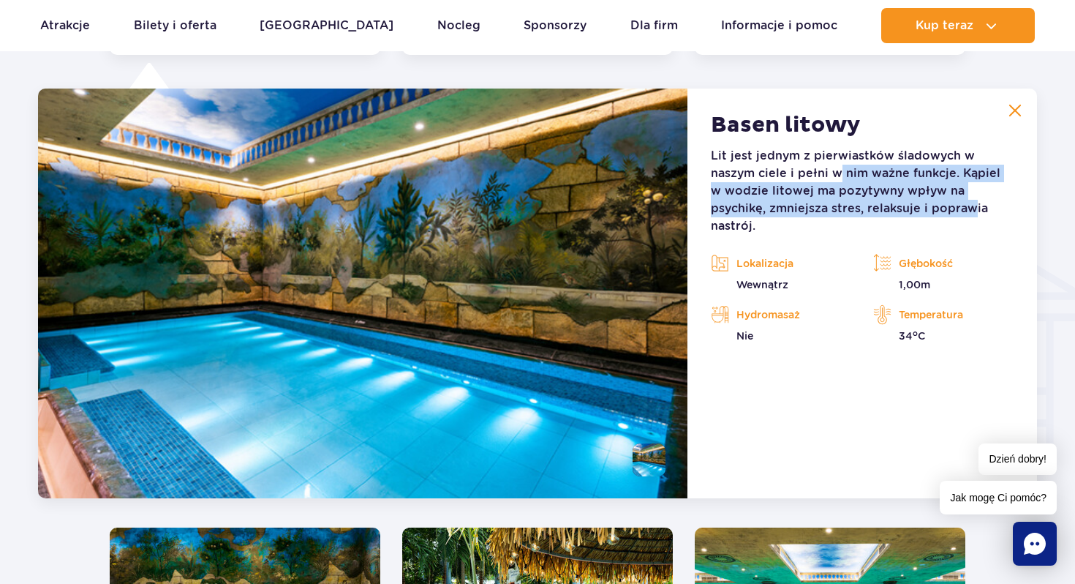
drag, startPoint x: 837, startPoint y: 168, endPoint x: 912, endPoint y: 212, distance: 86.6
click at [912, 212] on p "Lit jest jednym z pierwiastków śladowych w naszym ciele i pełni w nim ważne fun…" at bounding box center [862, 191] width 303 height 88
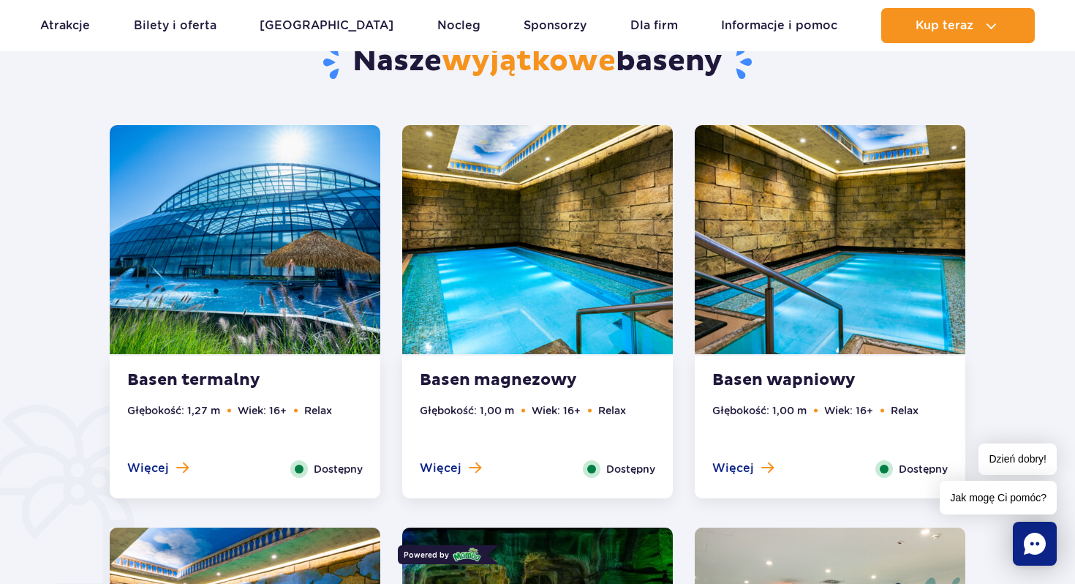
scroll to position [775, 0]
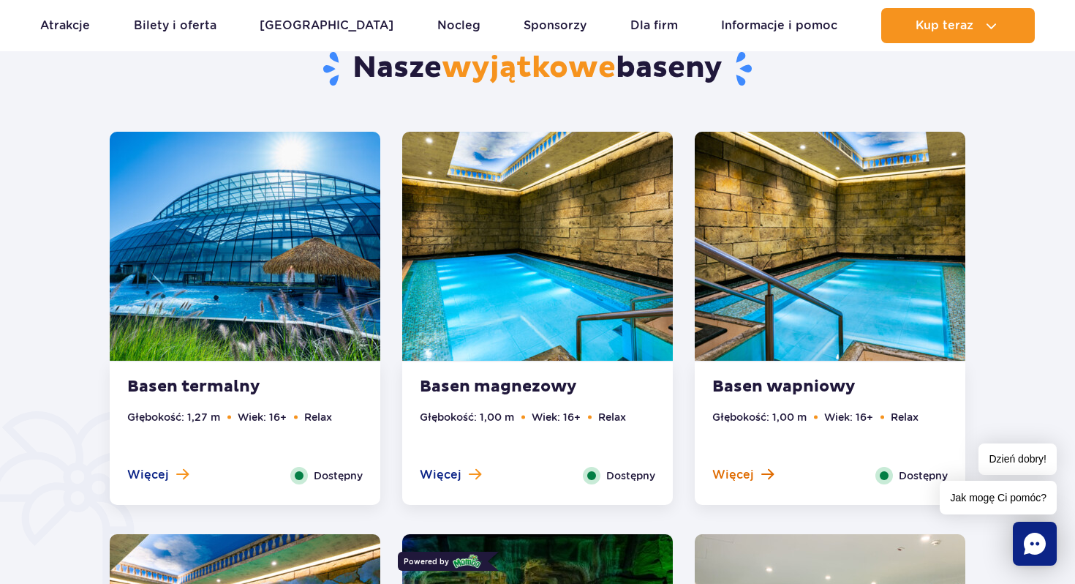
click at [739, 470] on span "Więcej" at bounding box center [733, 475] width 42 height 16
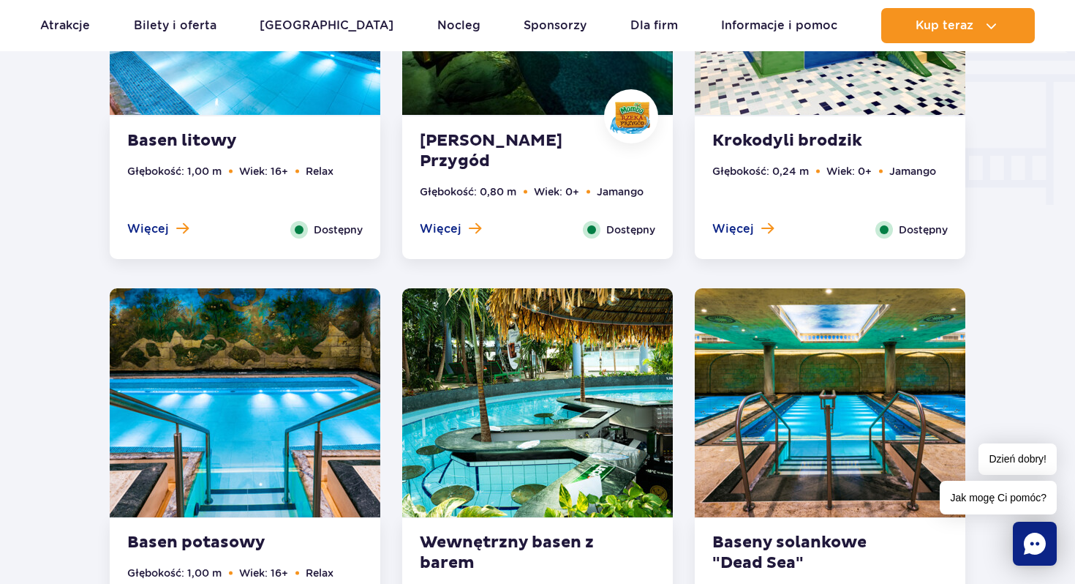
scroll to position [1862, 0]
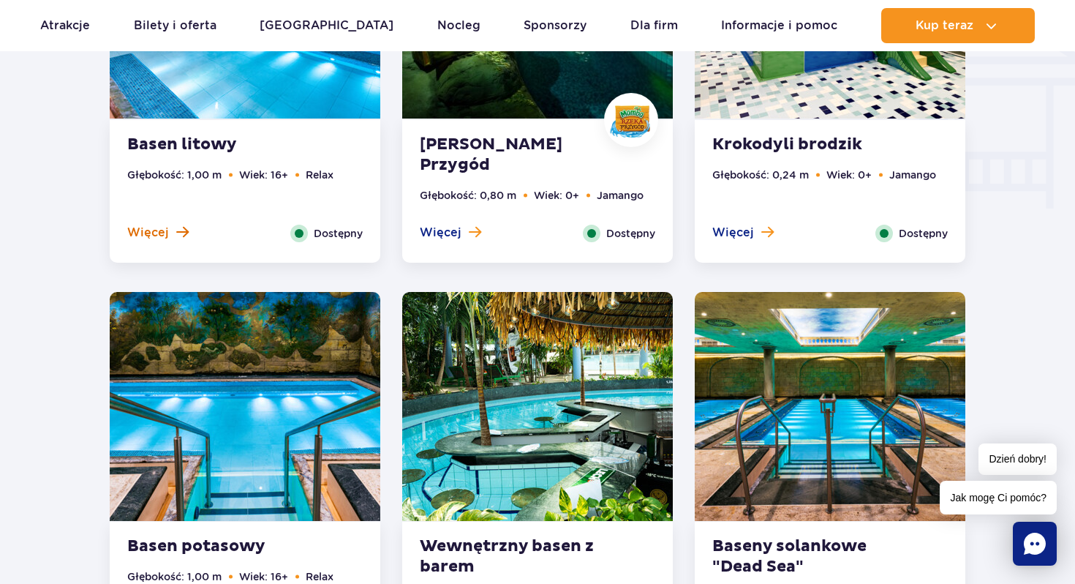
click at [139, 236] on span "Więcej" at bounding box center [148, 233] width 42 height 16
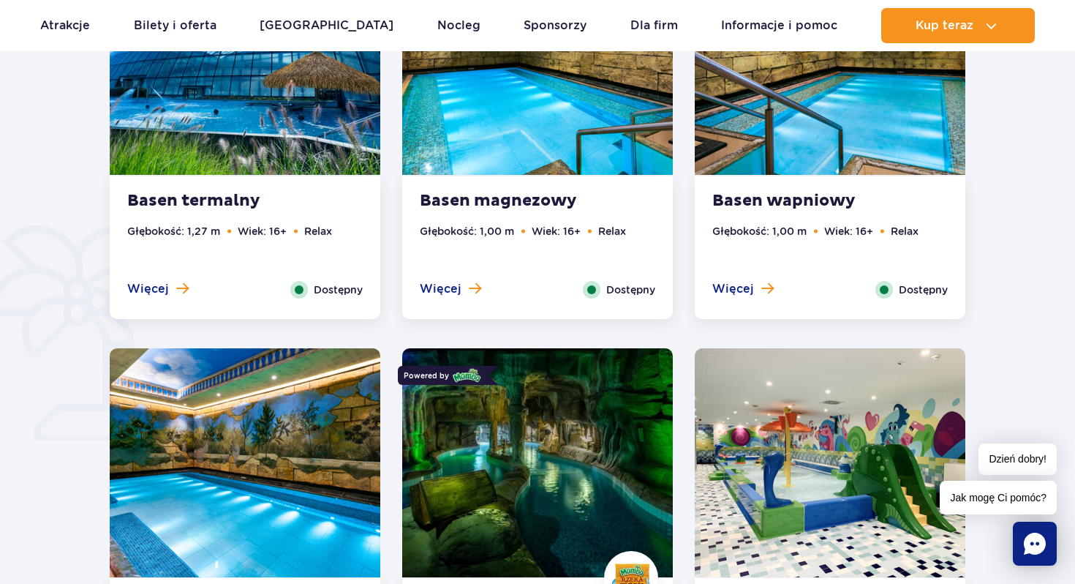
scroll to position [917, 0]
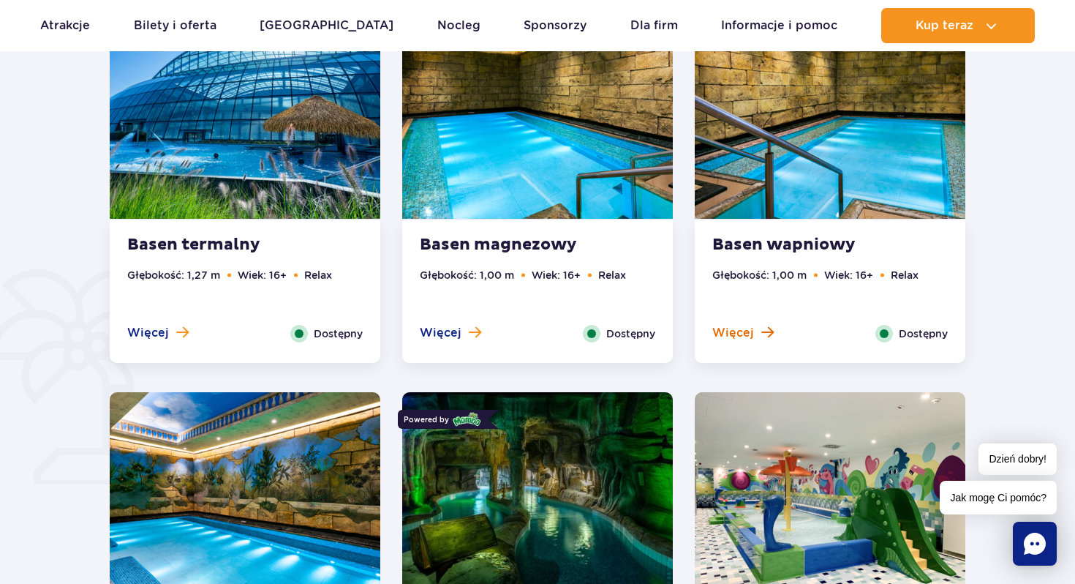
click at [767, 334] on span at bounding box center [767, 331] width 12 height 13
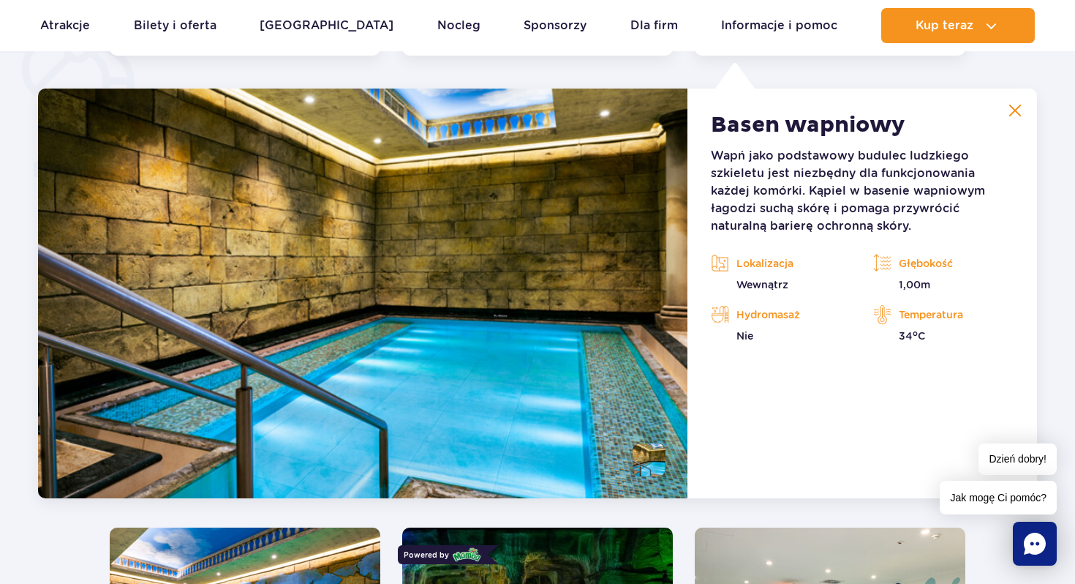
scroll to position [1225, 0]
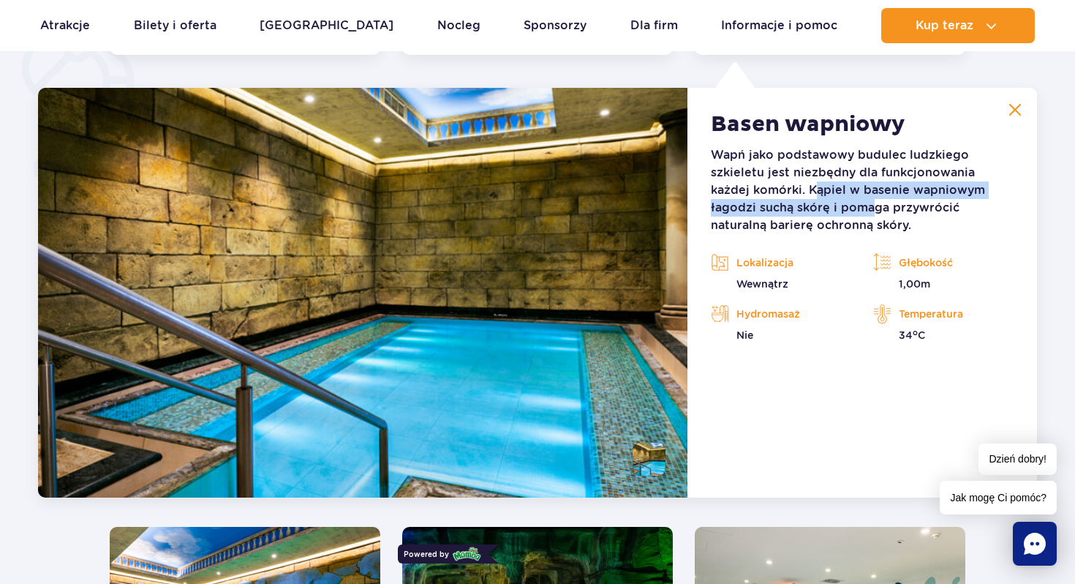
drag, startPoint x: 775, startPoint y: 184, endPoint x: 821, endPoint y: 205, distance: 49.8
click at [821, 205] on p "Wapń jako podstawowy budulec ludzkiego szkieletu jest niezbędny dla funkcjonowa…" at bounding box center [862, 190] width 303 height 88
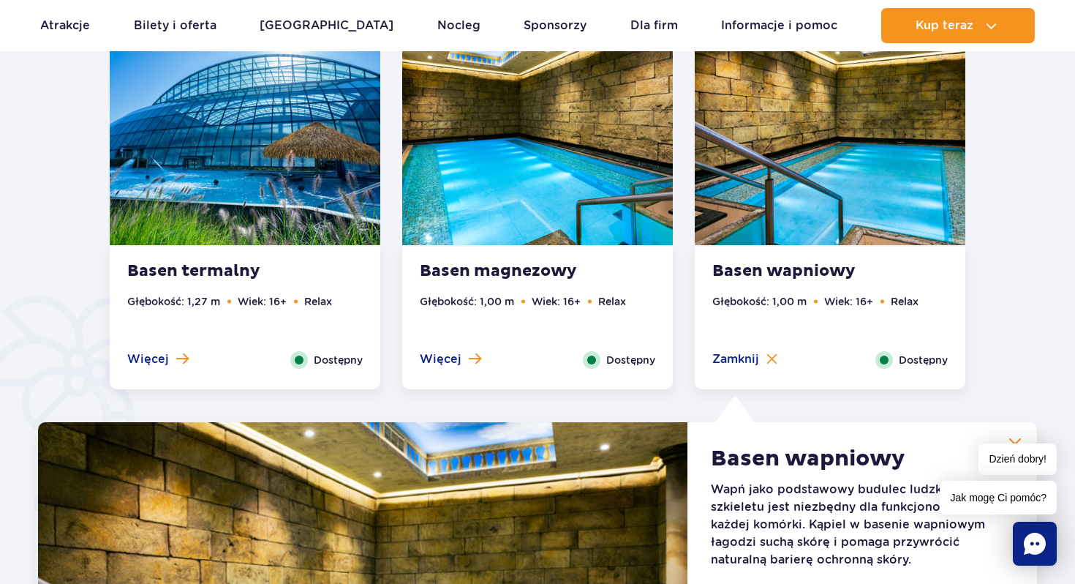
scroll to position [887, 0]
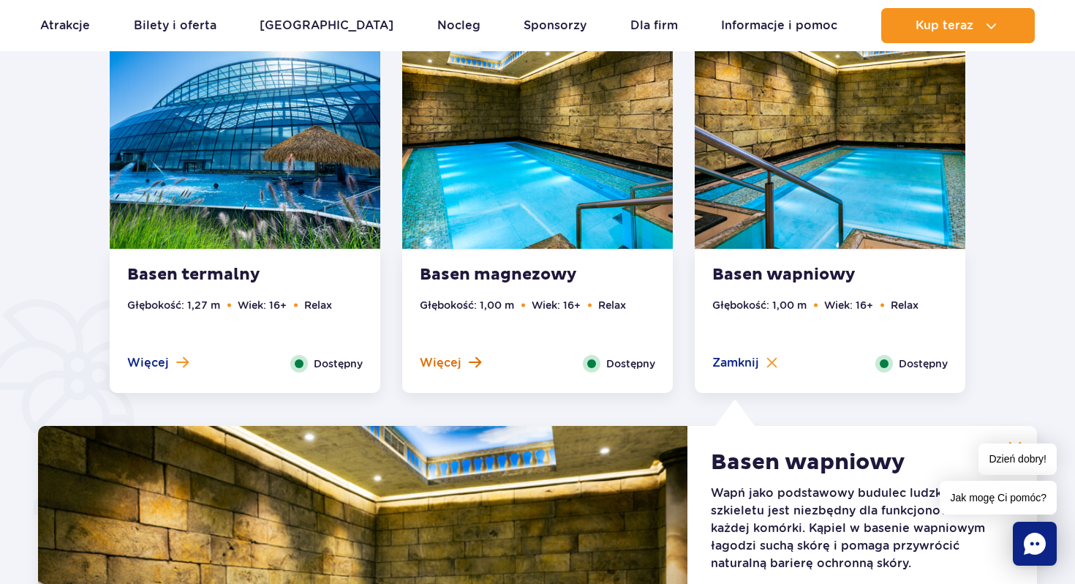
click at [453, 367] on span "Więcej" at bounding box center [441, 363] width 42 height 16
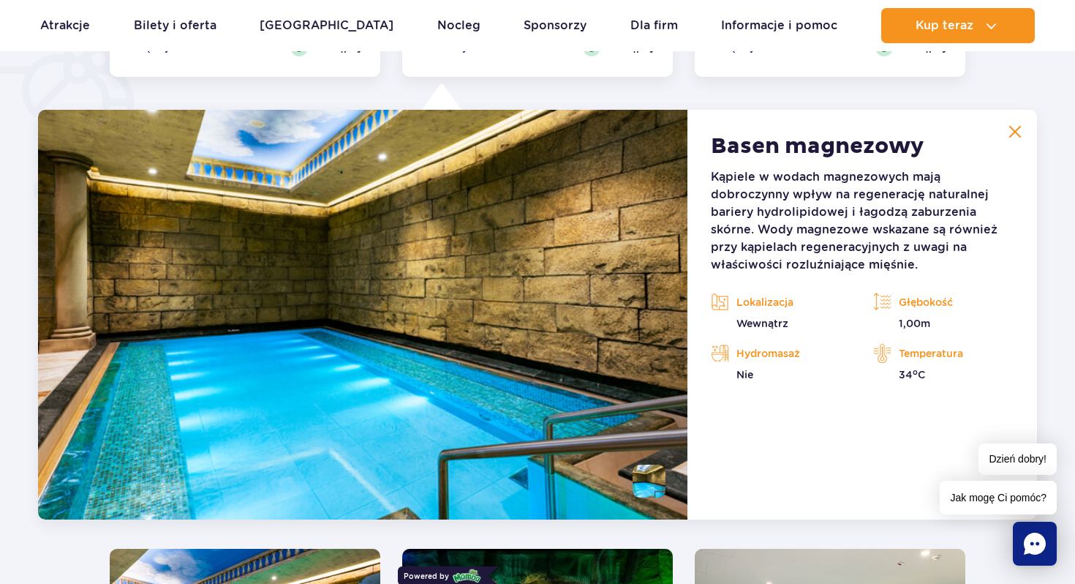
scroll to position [1225, 0]
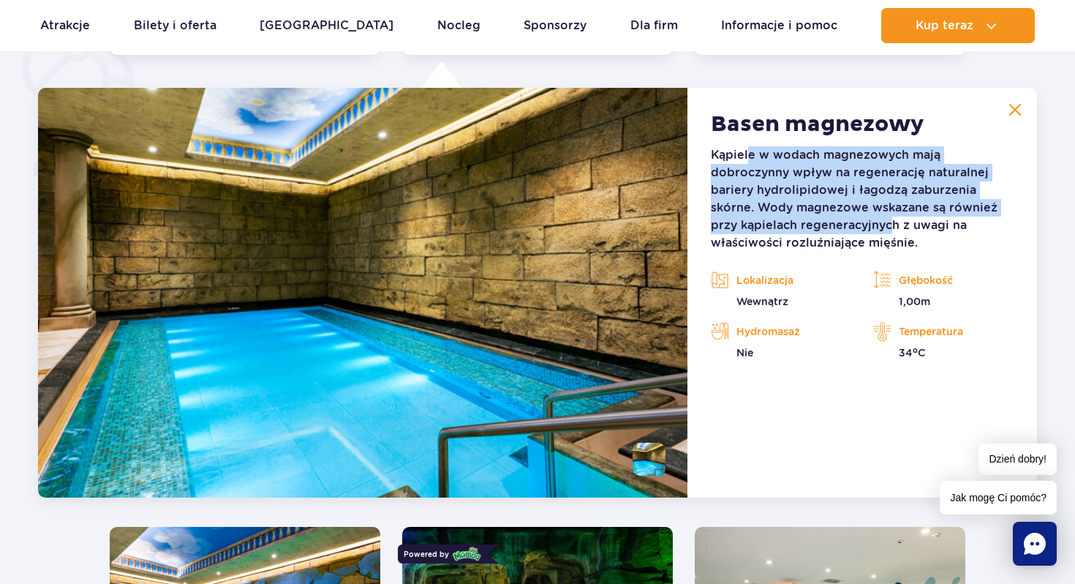
drag, startPoint x: 747, startPoint y: 160, endPoint x: 889, endPoint y: 226, distance: 157.1
click at [889, 226] on p "Kąpiele w wodach magnezowych mają dobroczynny wpływ na regenerację naturalnej b…" at bounding box center [862, 198] width 303 height 105
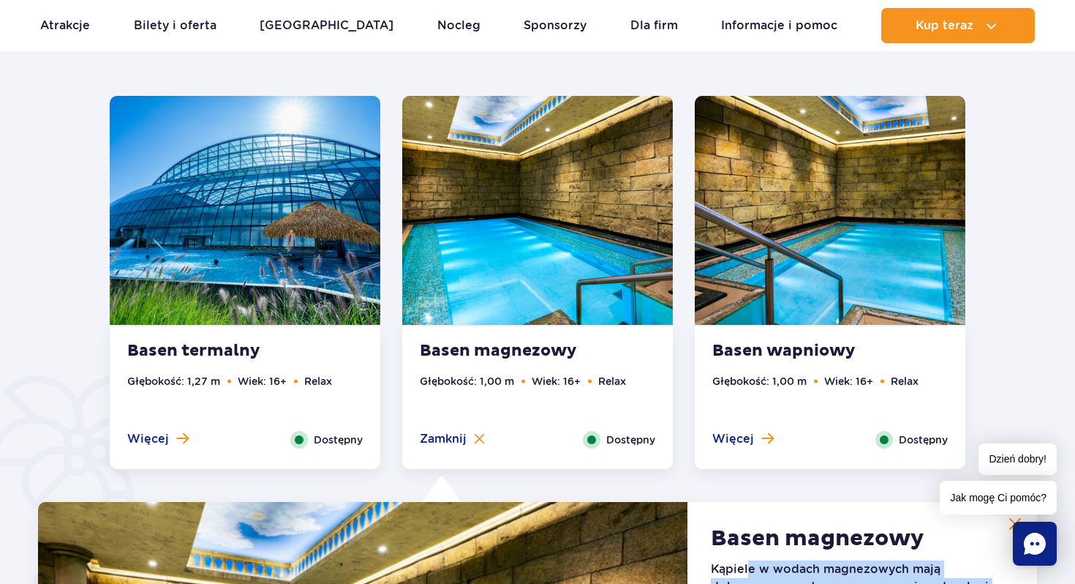
scroll to position [1014, 0]
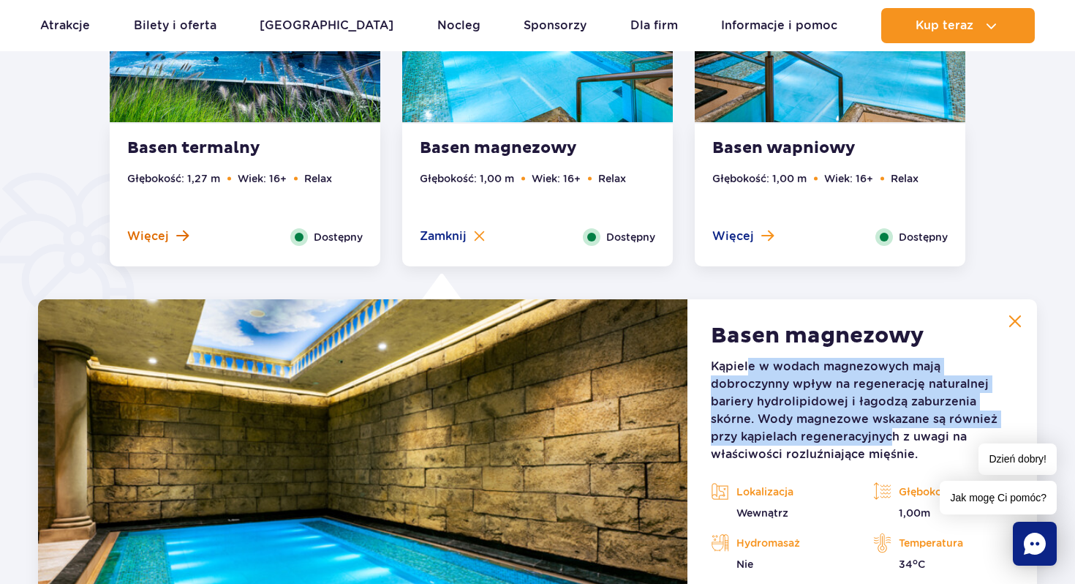
click at [158, 231] on span "Więcej" at bounding box center [148, 236] width 42 height 16
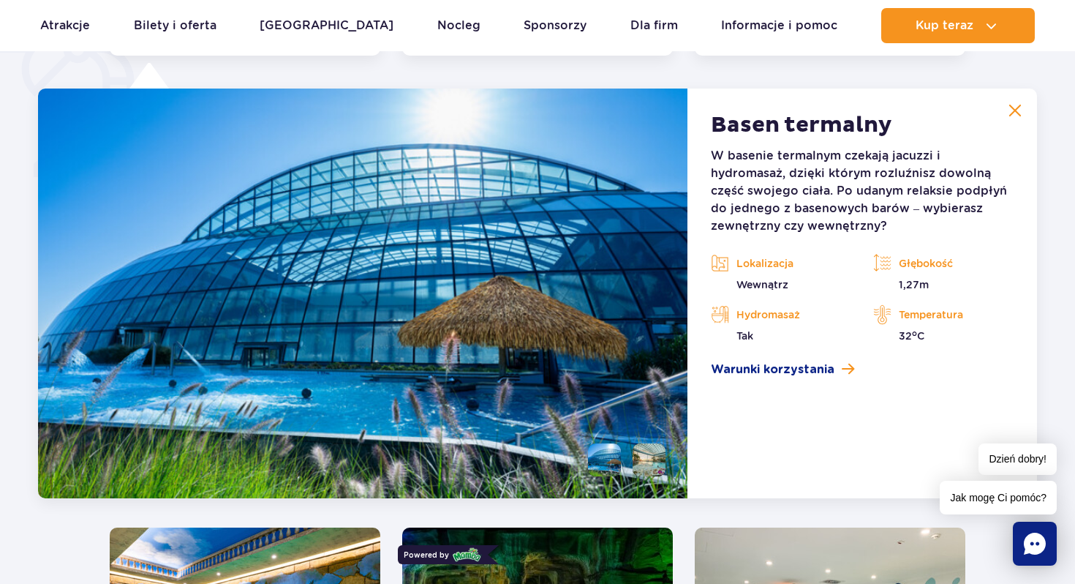
scroll to position [1225, 0]
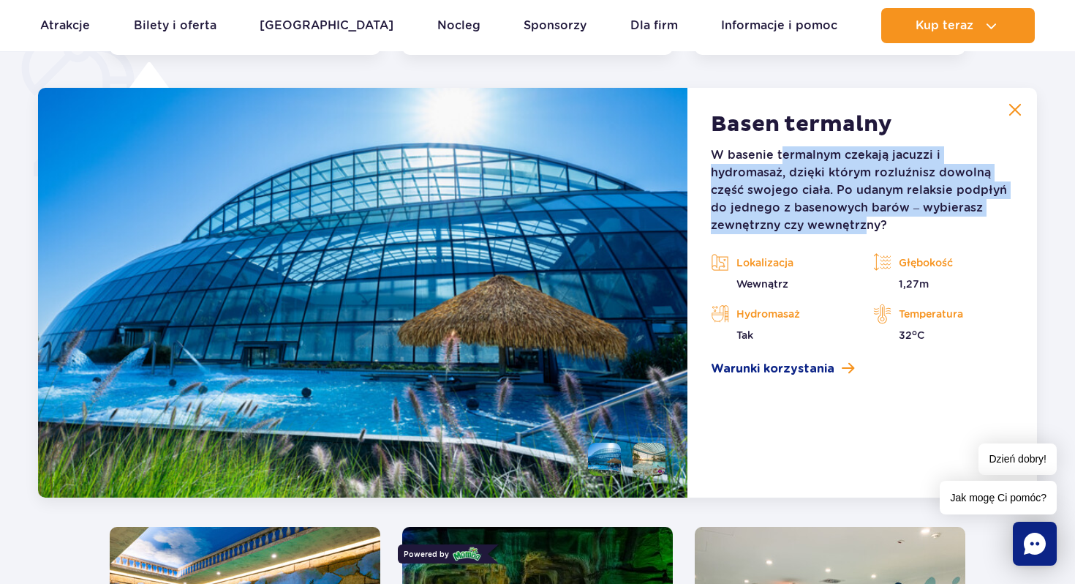
drag, startPoint x: 784, startPoint y: 154, endPoint x: 860, endPoint y: 224, distance: 103.0
click at [860, 224] on p "W basenie termalnym czekają jacuzzi i hydromasaż, dzięki którym rozluźnisz dowo…" at bounding box center [862, 190] width 303 height 88
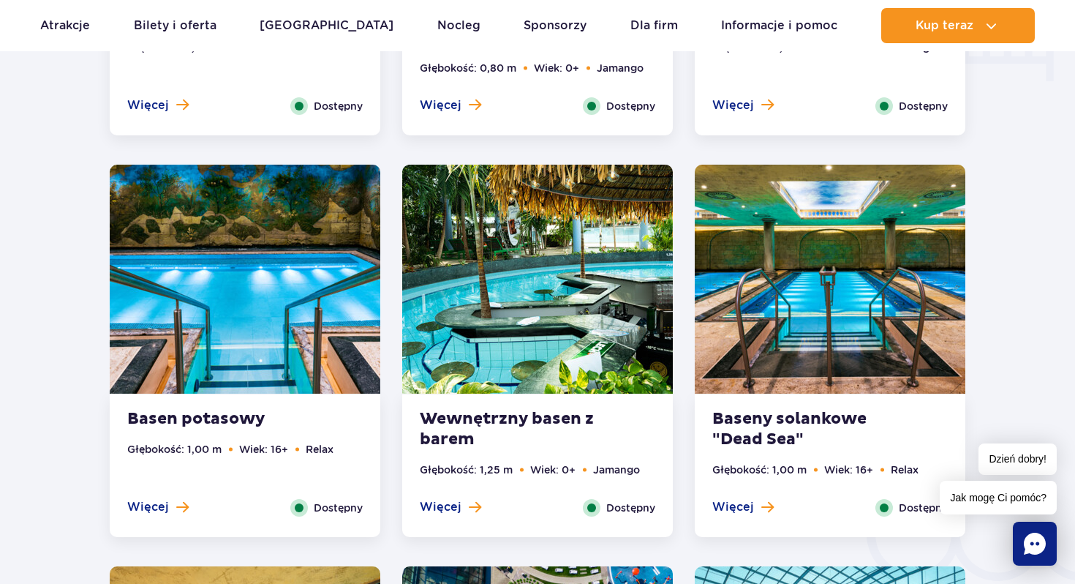
scroll to position [2118, 0]
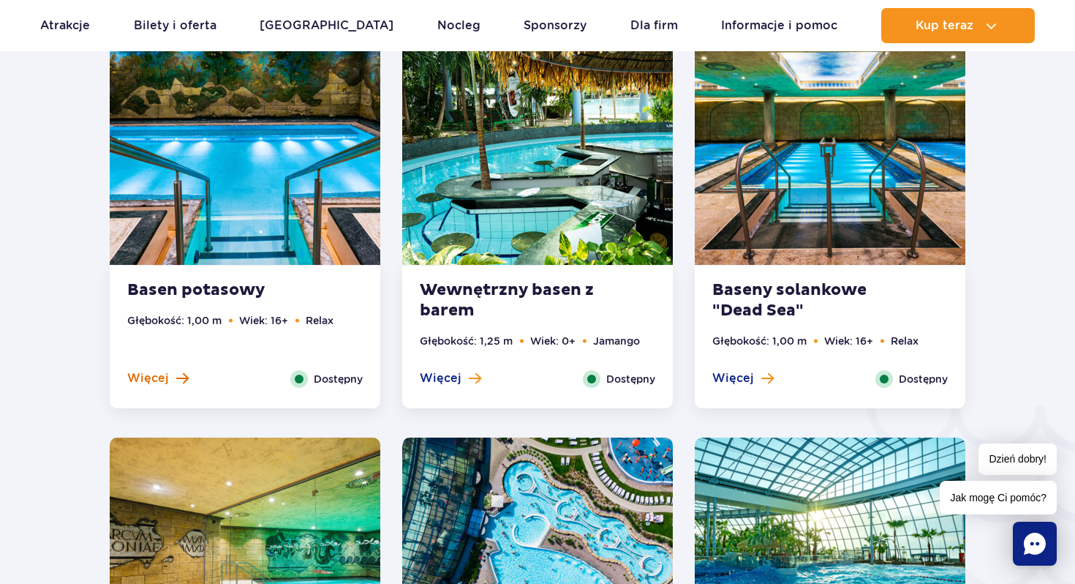
click at [157, 380] on span "Więcej" at bounding box center [148, 378] width 42 height 16
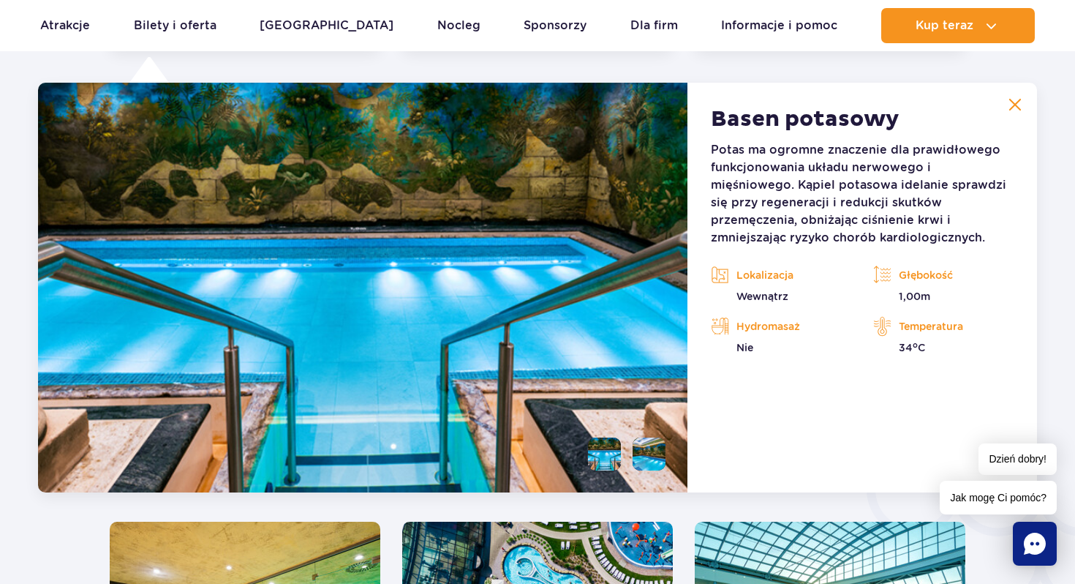
scroll to position [2029, 0]
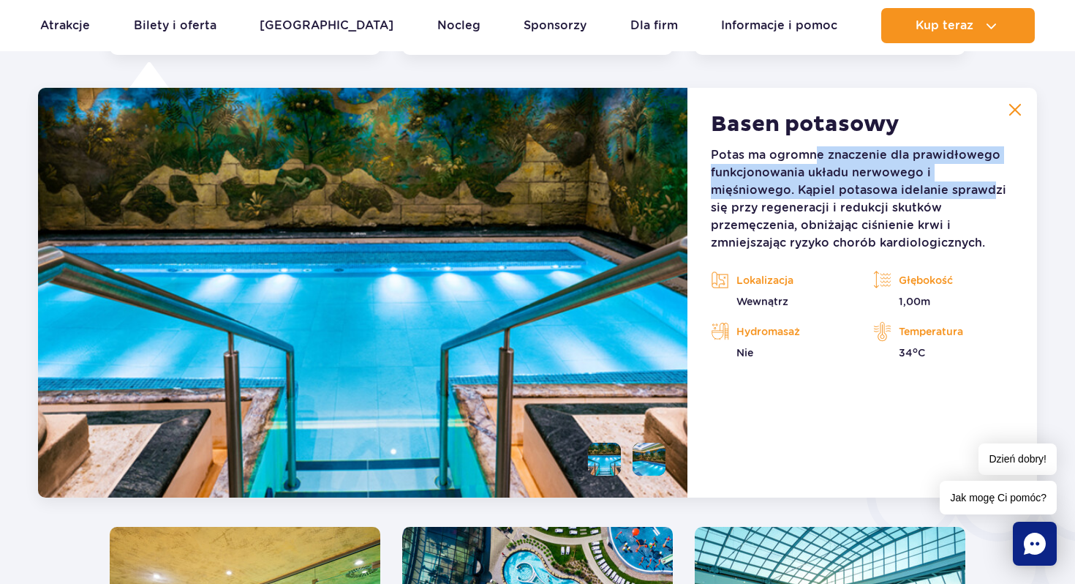
drag, startPoint x: 813, startPoint y: 150, endPoint x: 905, endPoint y: 187, distance: 99.4
click at [905, 187] on p "Potas ma ogromne znaczenie dla prawidłowego funkcjonowania układu nerwowego i m…" at bounding box center [862, 198] width 303 height 105
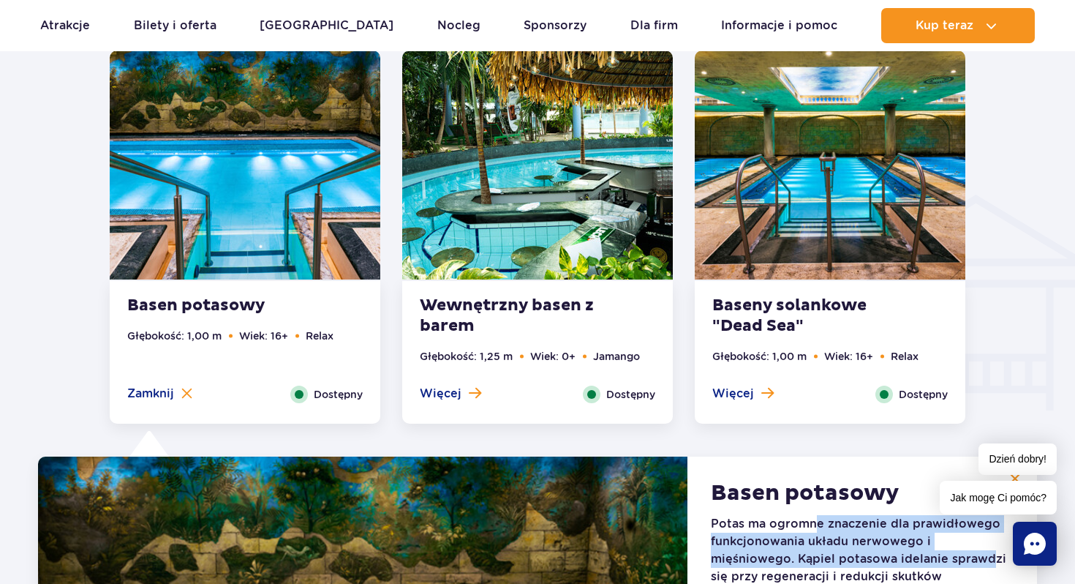
scroll to position [1624, 0]
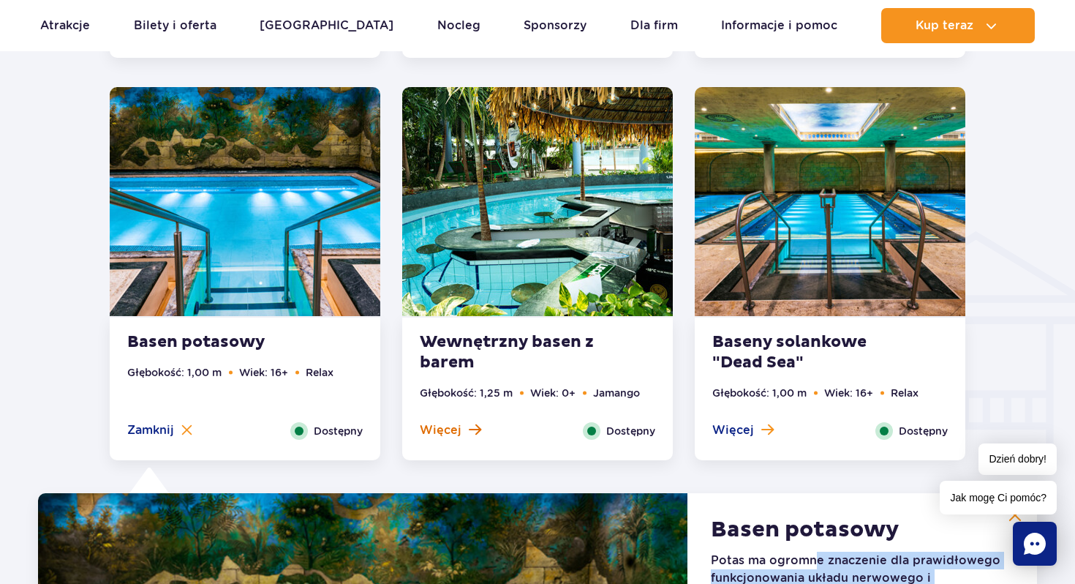
click at [459, 432] on button "Więcej" at bounding box center [450, 430] width 61 height 16
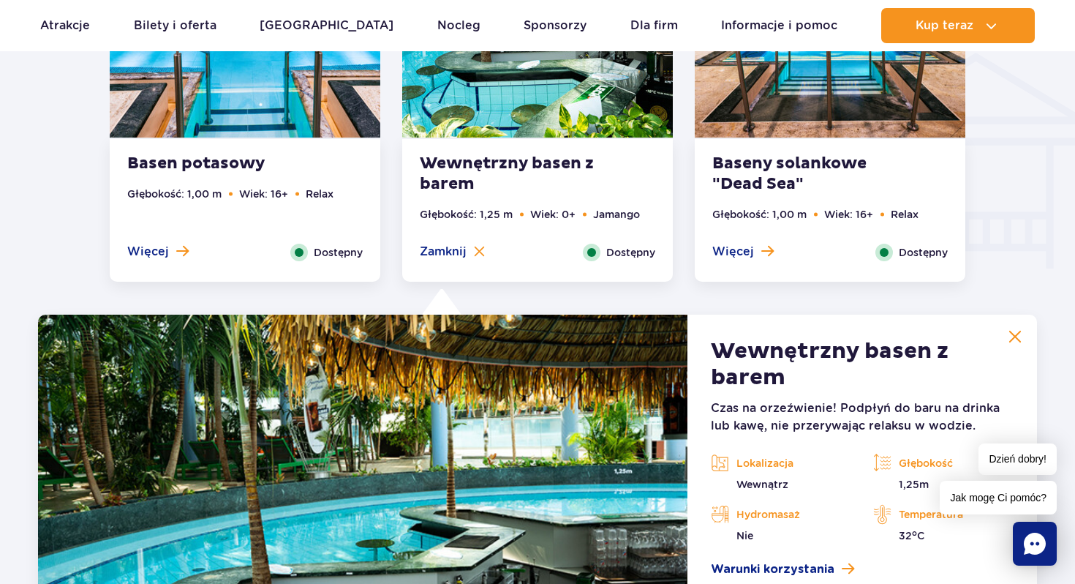
scroll to position [1775, 0]
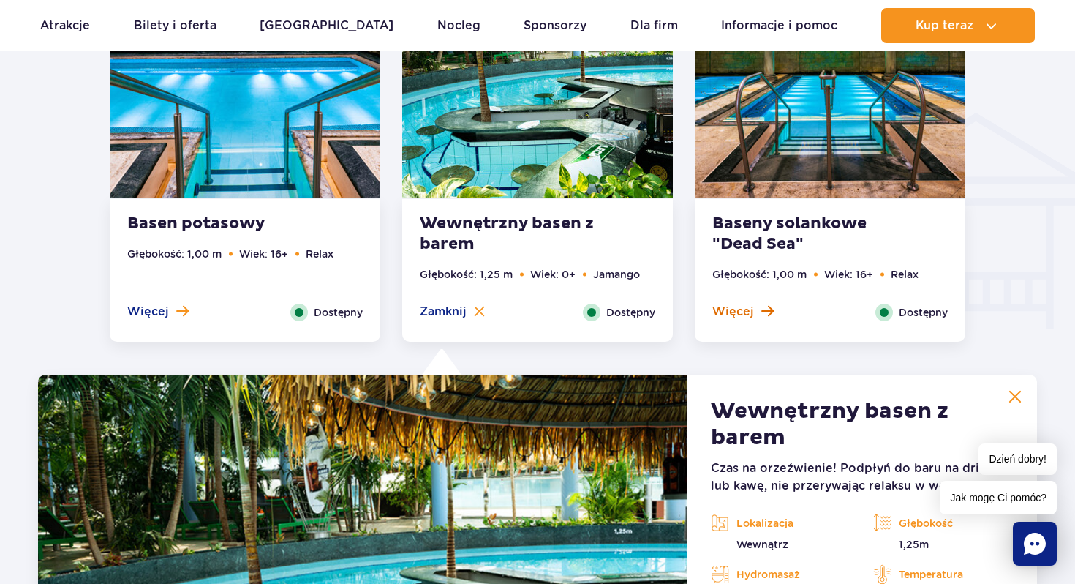
click at [748, 315] on span "Więcej" at bounding box center [733, 312] width 42 height 16
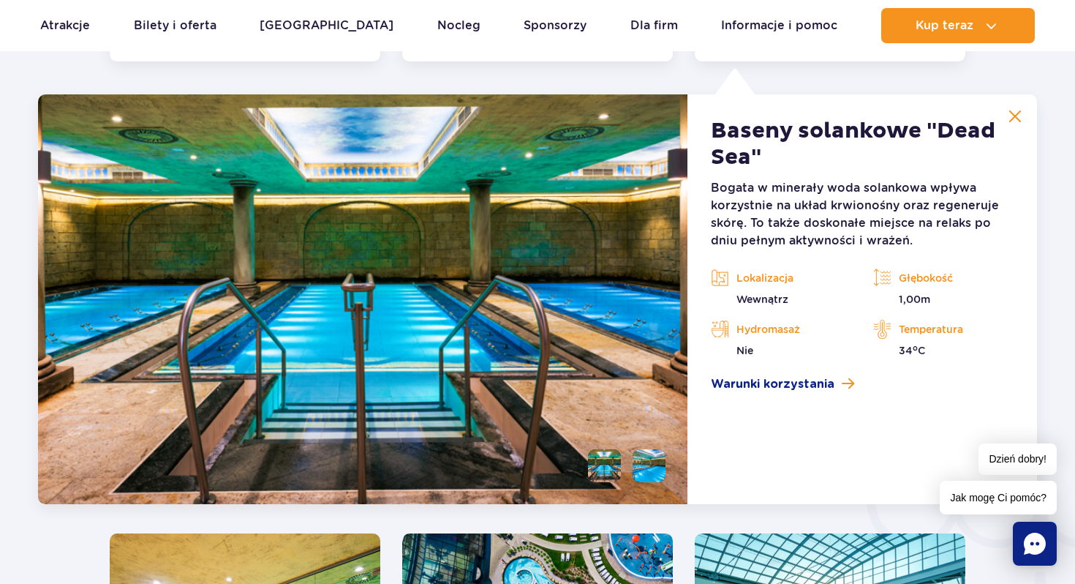
scroll to position [2029, 0]
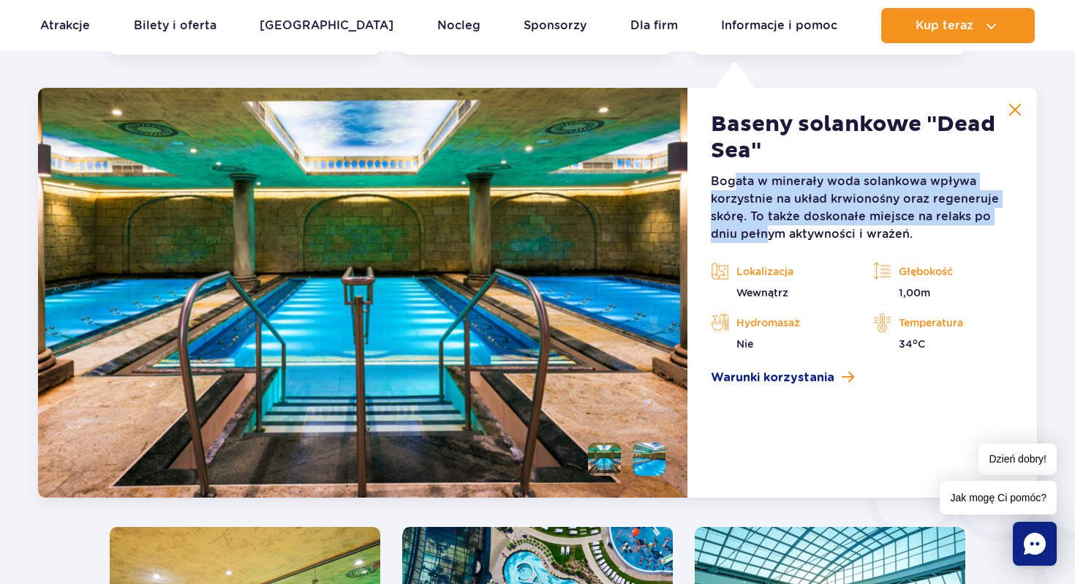
drag, startPoint x: 737, startPoint y: 188, endPoint x: 767, endPoint y: 236, distance: 56.2
click at [767, 236] on p "Bogata w minerały woda solankowa wpływa korzystnie na układ krwionośny oraz reg…" at bounding box center [862, 208] width 303 height 70
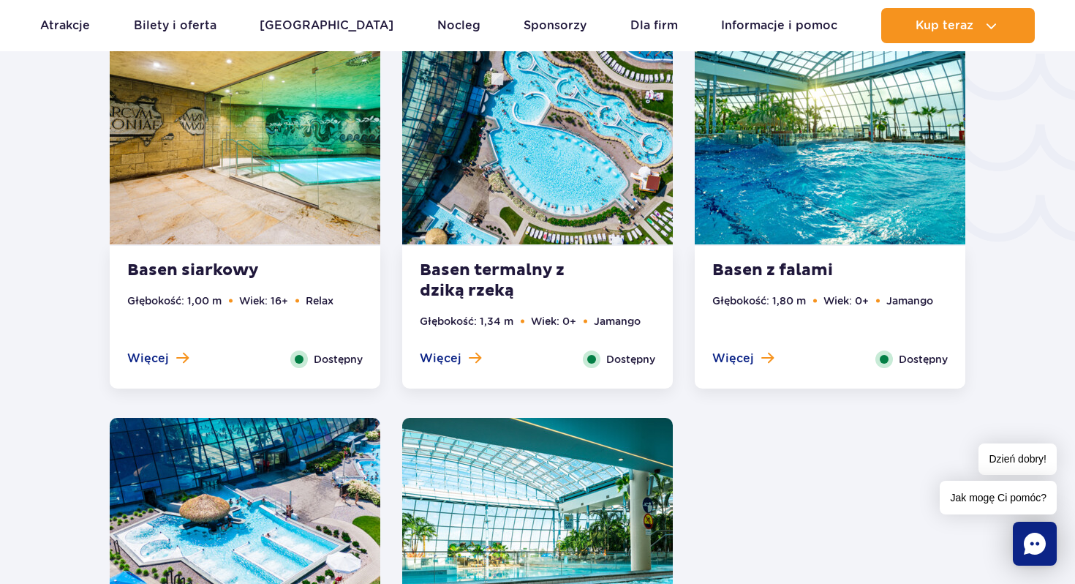
scroll to position [2537, 0]
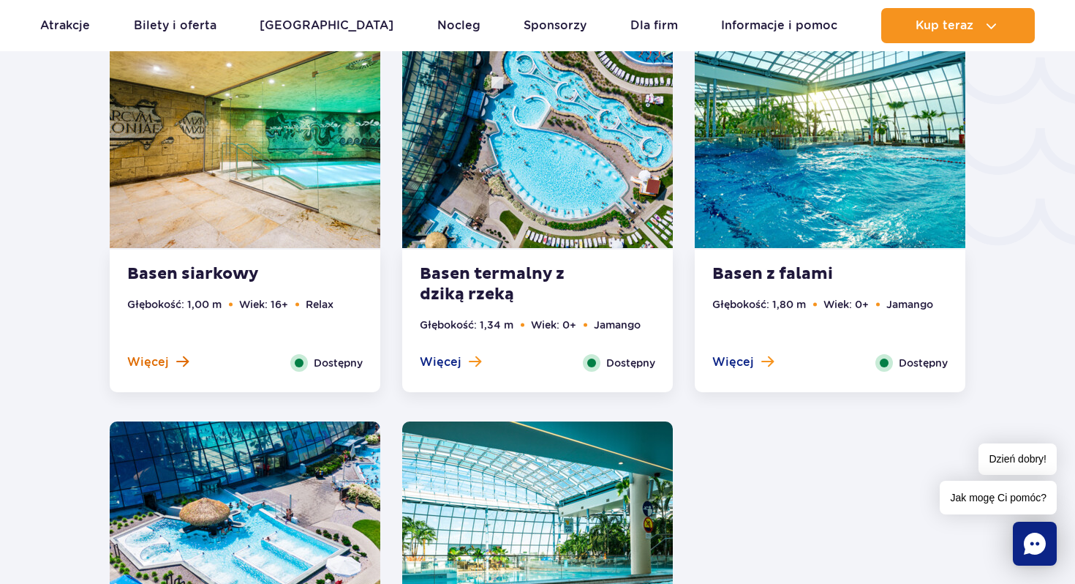
click at [162, 366] on span "Więcej" at bounding box center [148, 362] width 42 height 16
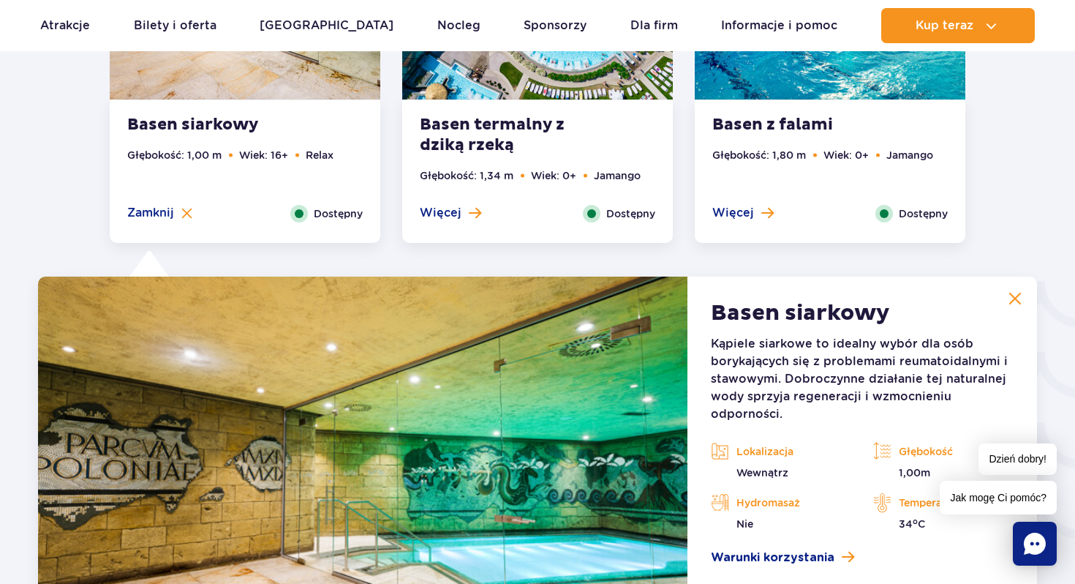
scroll to position [2259, 0]
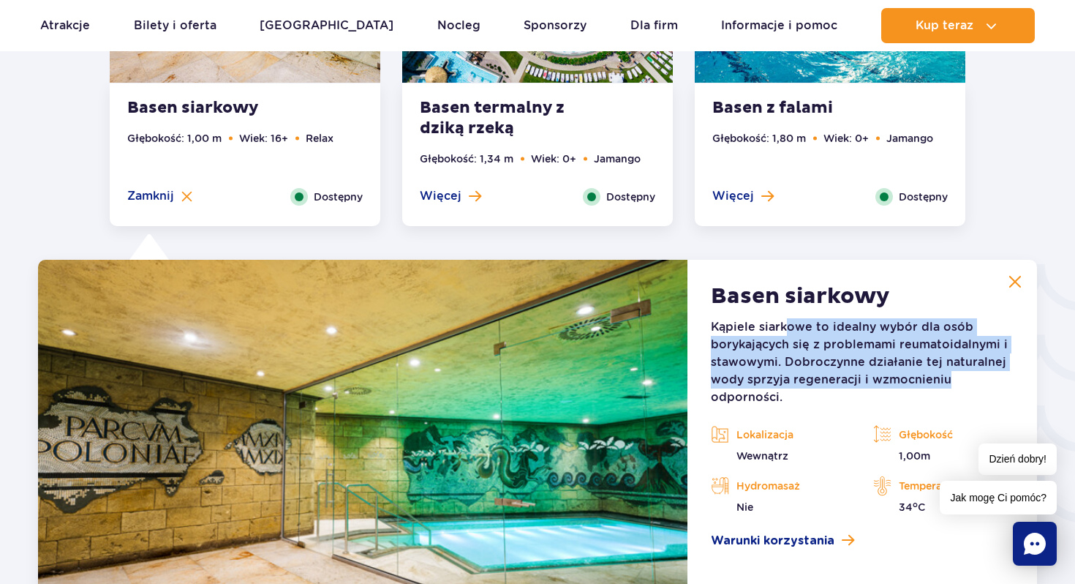
drag, startPoint x: 787, startPoint y: 318, endPoint x: 954, endPoint y: 377, distance: 177.7
click at [954, 377] on p "Kąpiele siarkowe to idealny wybór dla osób borykających się z problemami reumat…" at bounding box center [862, 362] width 303 height 88
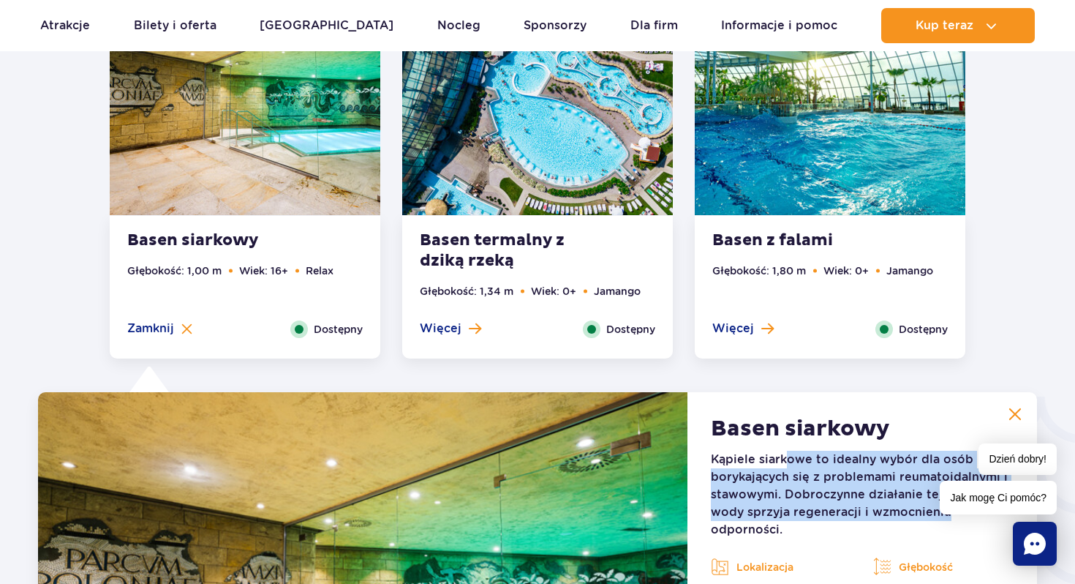
scroll to position [2098, 0]
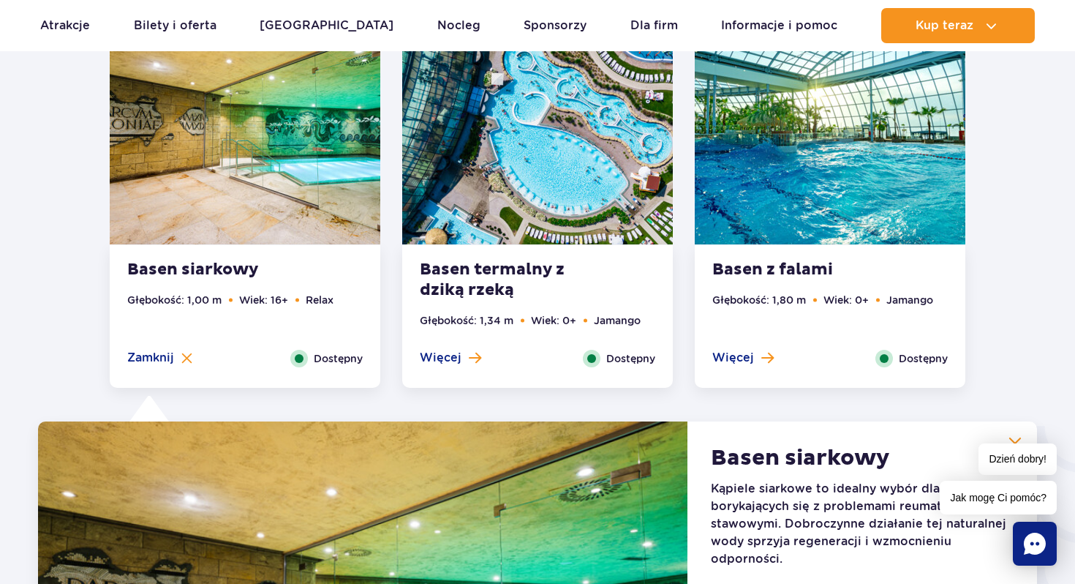
click at [459, 346] on ul "Głębokość: 1,34 m Wiek: 0+ Jamango" at bounding box center [538, 330] width 236 height 37
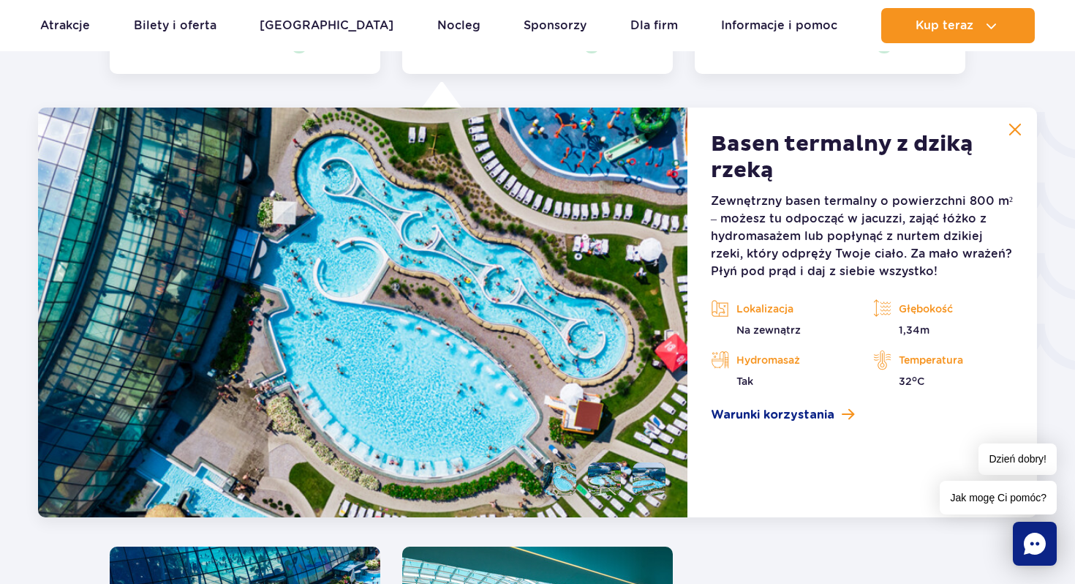
scroll to position [2430, 0]
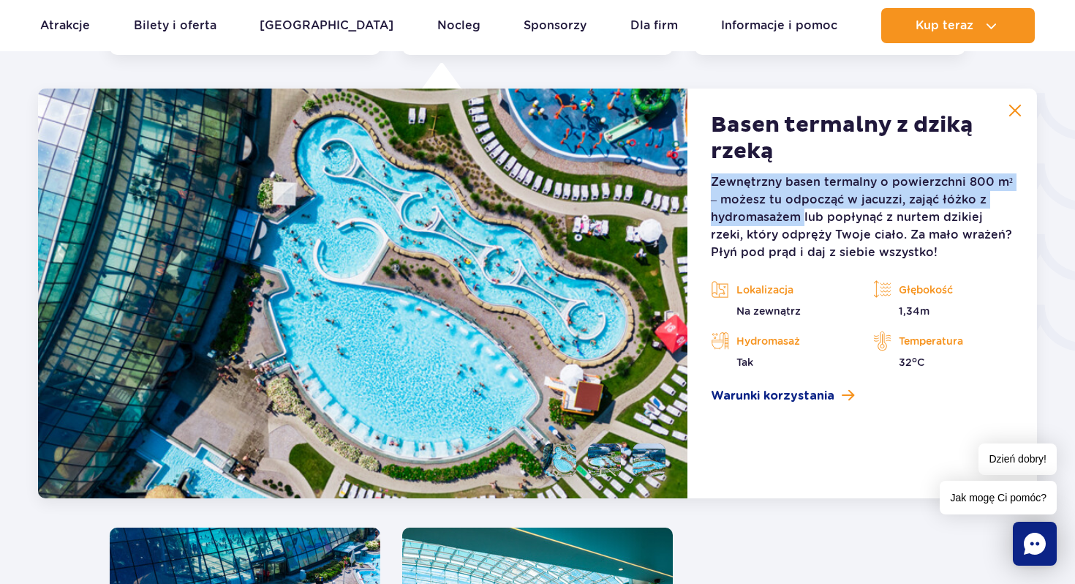
drag, startPoint x: 707, startPoint y: 174, endPoint x: 802, endPoint y: 222, distance: 106.3
click at [802, 222] on article "Basen termalny z dziką rzeką Zewnętrzny basen termalny o powierzchni 800 m² – m…" at bounding box center [863, 294] width 350 height 410
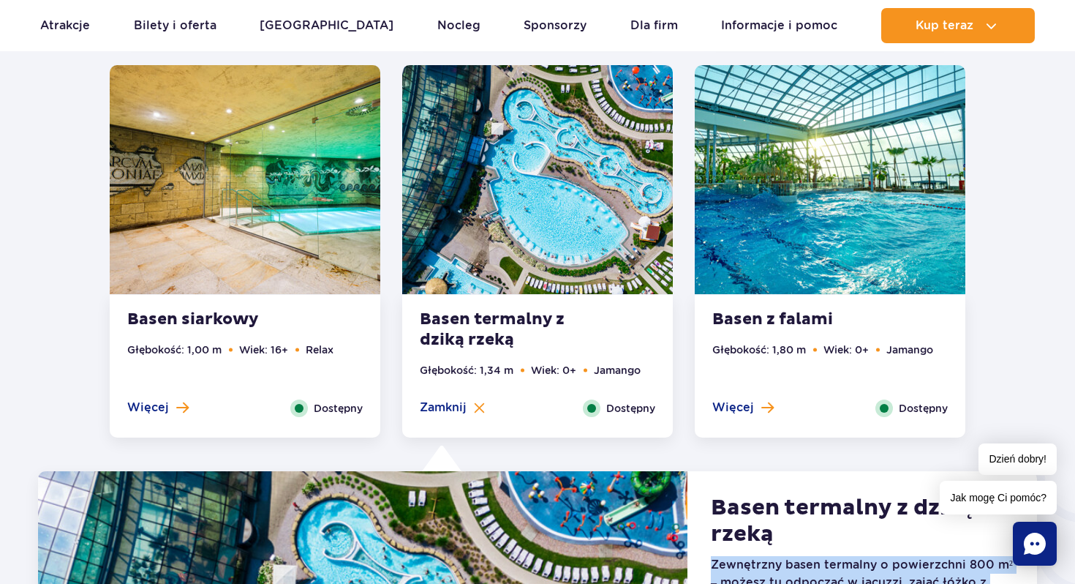
scroll to position [2042, 0]
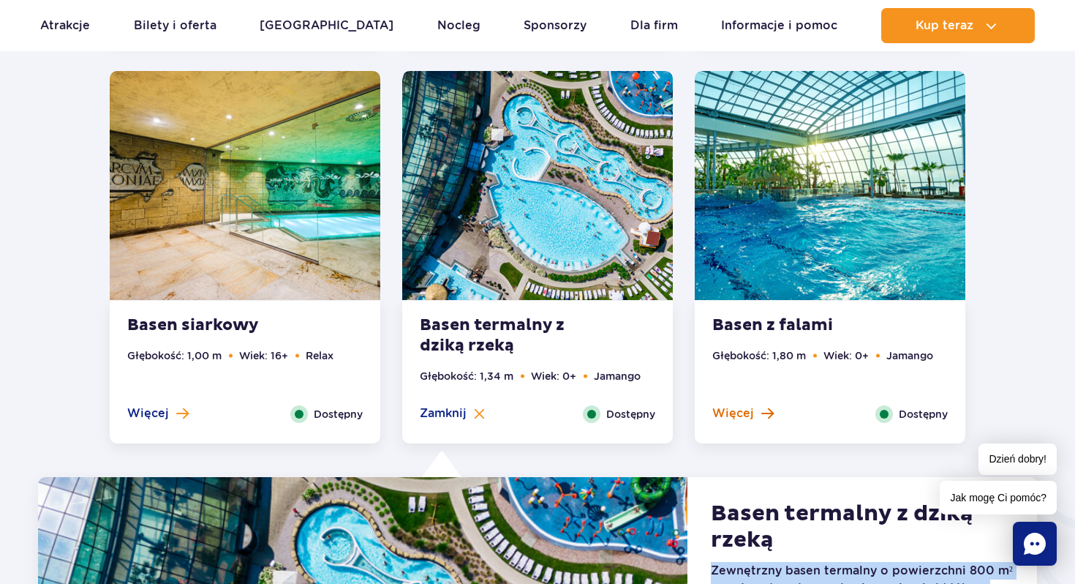
click at [735, 421] on span "Więcej" at bounding box center [733, 413] width 42 height 16
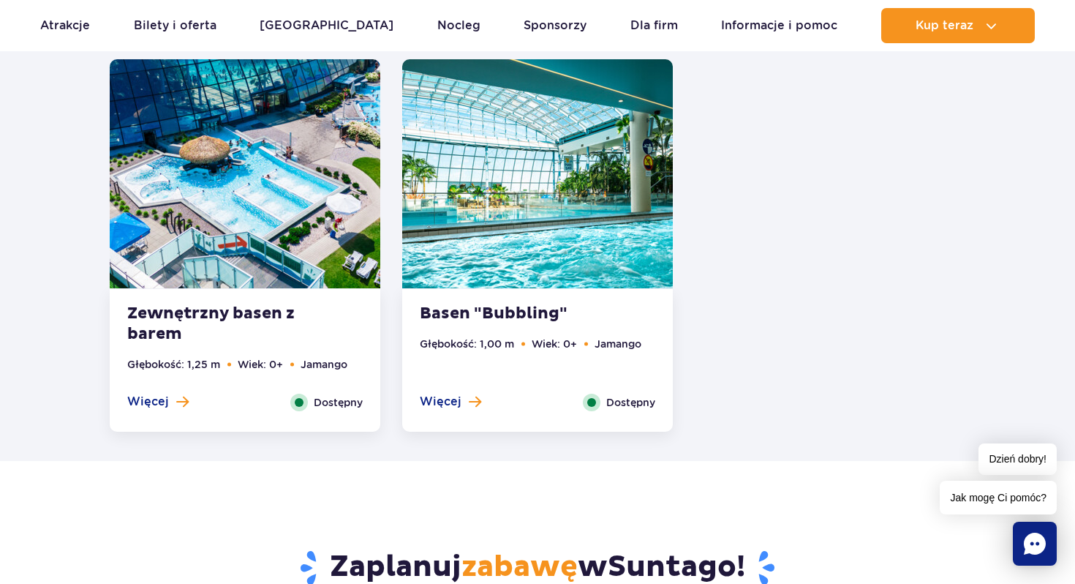
scroll to position [2893, 0]
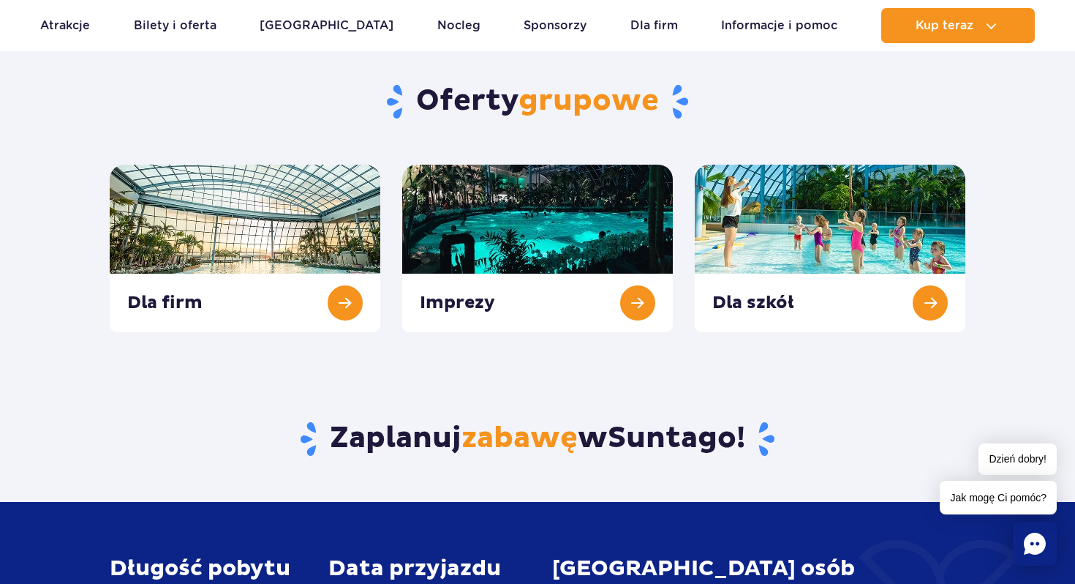
scroll to position [578, 0]
